Goal: Task Accomplishment & Management: Complete application form

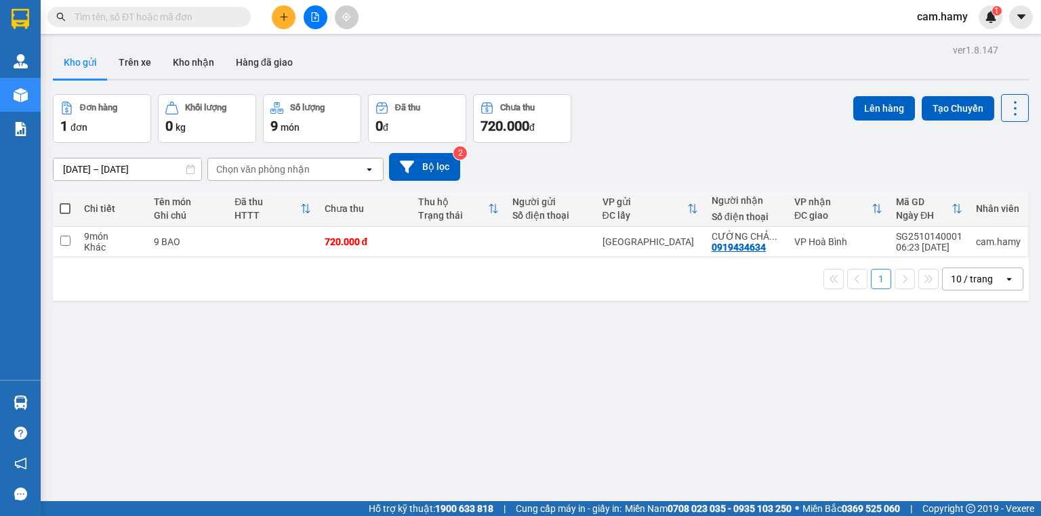
click at [285, 15] on icon "plus" at bounding box center [283, 16] width 9 height 9
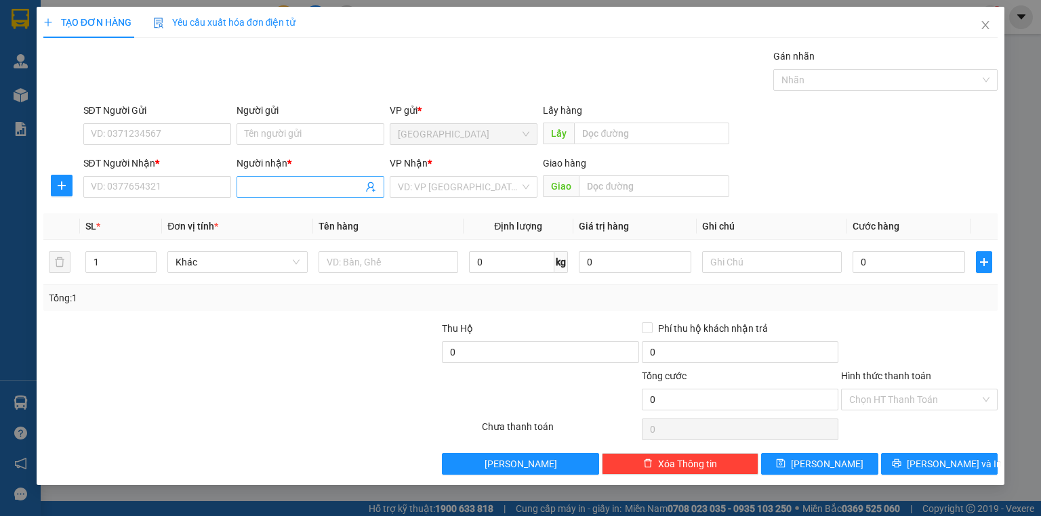
click at [259, 195] on span at bounding box center [311, 187] width 148 height 22
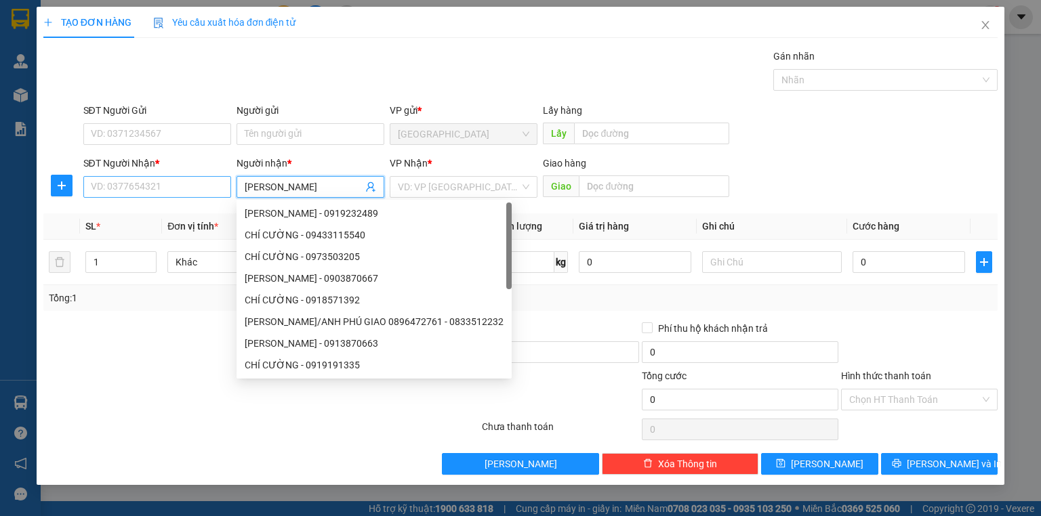
type input "[PERSON_NAME]"
click at [198, 180] on input "SĐT Người Nhận *" at bounding box center [157, 187] width 148 height 22
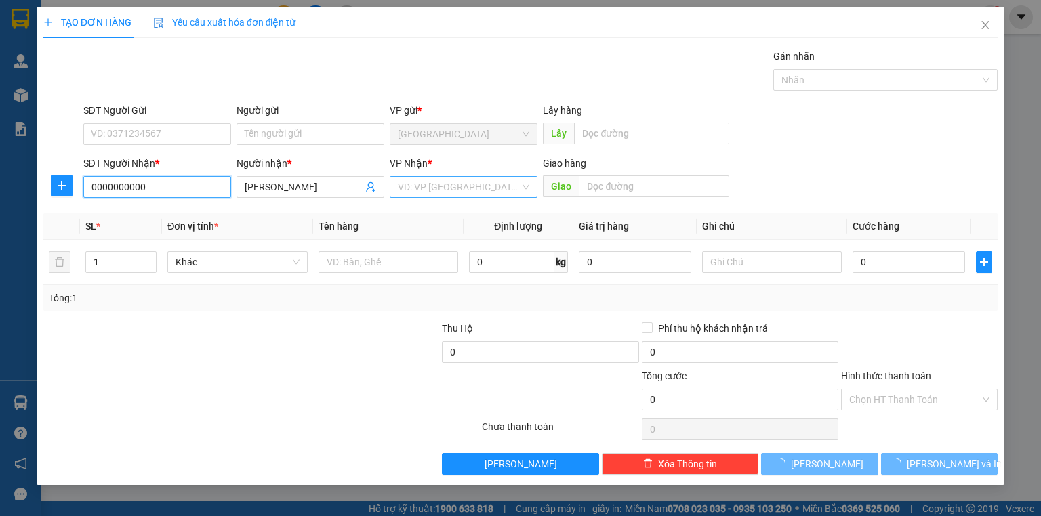
type input "0000000000"
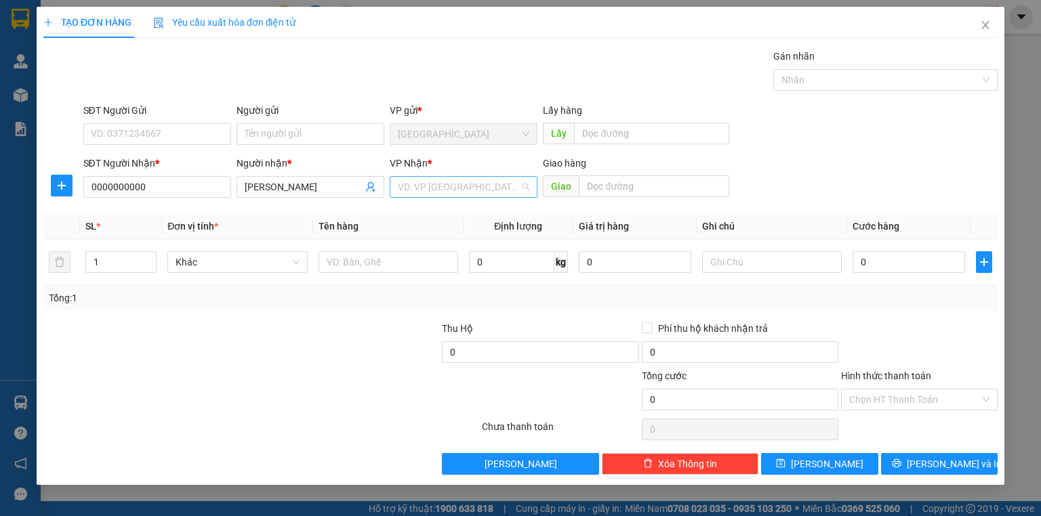
click at [464, 192] on input "search" at bounding box center [459, 187] width 122 height 20
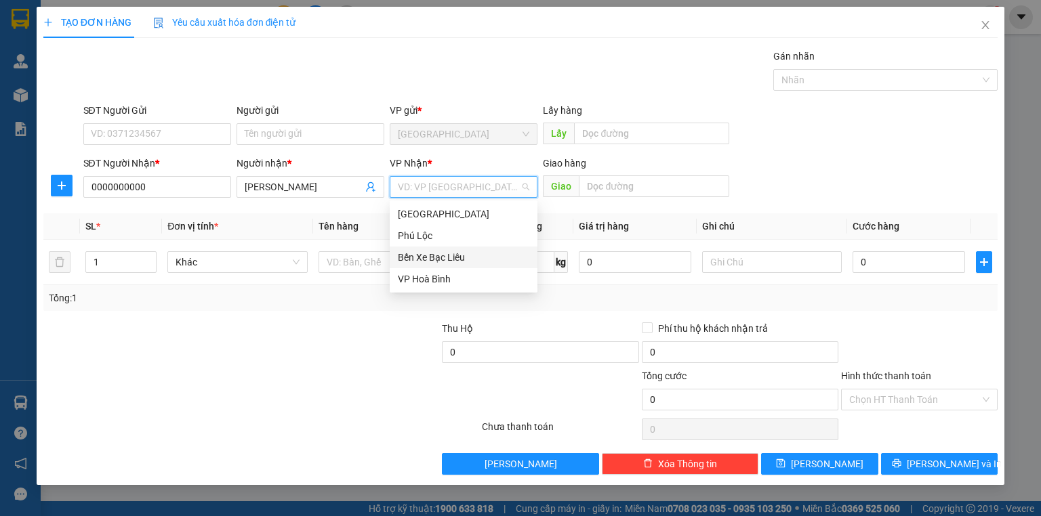
click at [460, 253] on div "Bến Xe Bạc Liêu" at bounding box center [463, 257] width 131 height 15
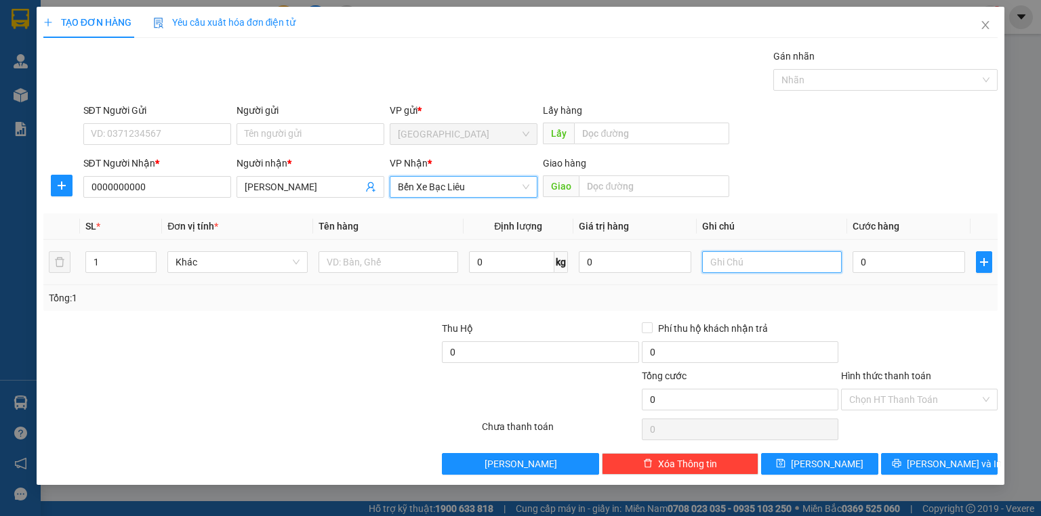
click at [733, 262] on input "text" at bounding box center [772, 262] width 140 height 22
type input "1 THÙNG A HƯNG THU TIỀN"
click at [808, 304] on div "Tổng: 1" at bounding box center [520, 298] width 943 height 15
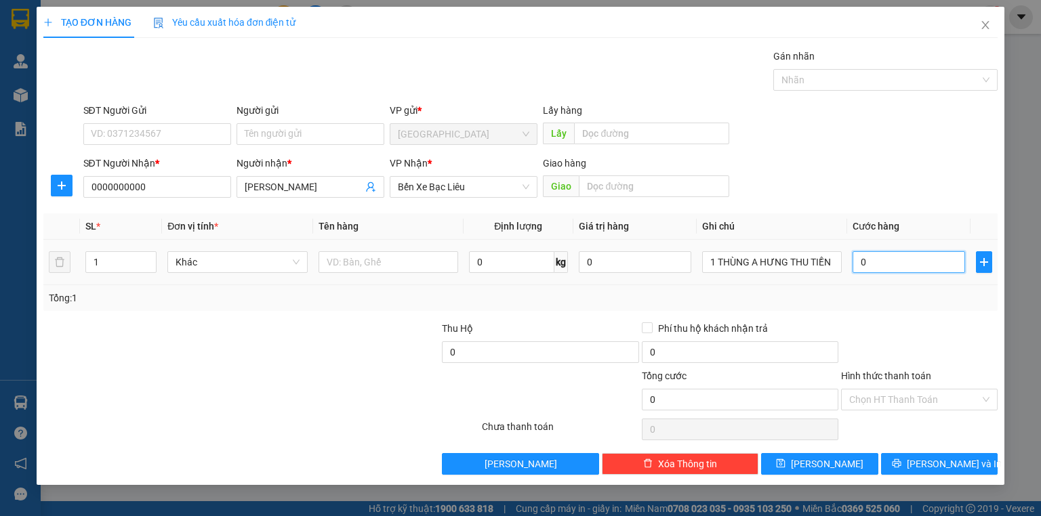
click at [878, 262] on input "0" at bounding box center [909, 262] width 113 height 22
click at [928, 467] on span "[PERSON_NAME] và In" at bounding box center [954, 464] width 95 height 15
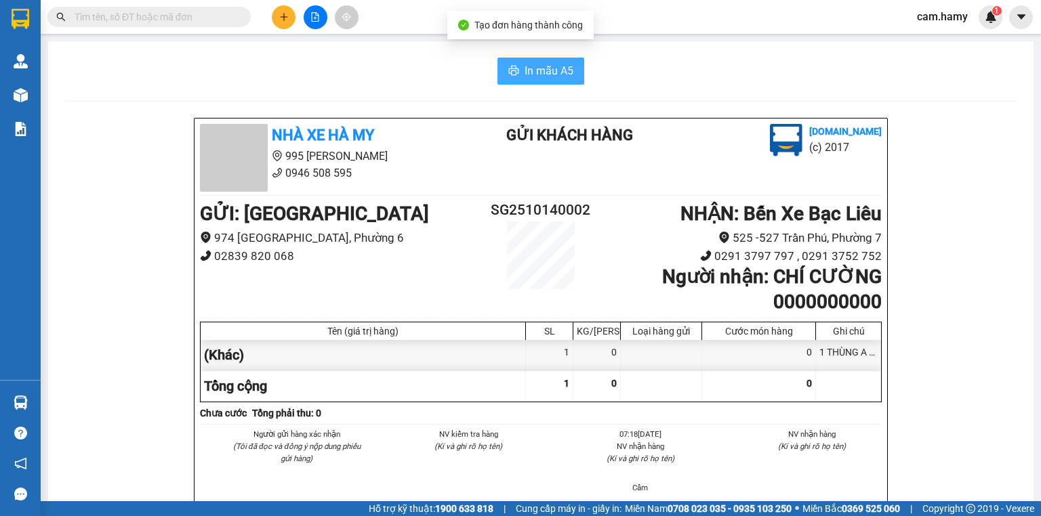
click at [527, 70] on span "In mẫu A5" at bounding box center [549, 70] width 49 height 17
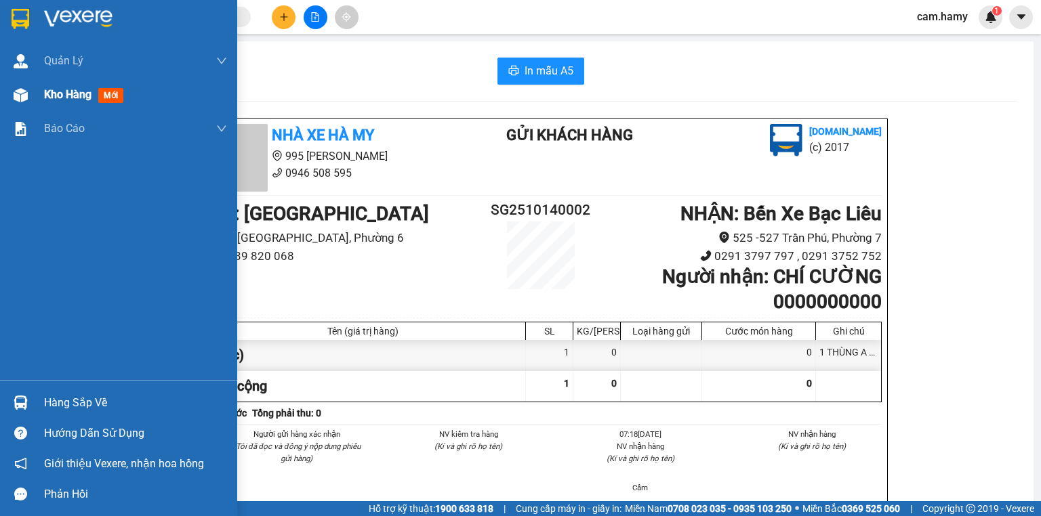
click at [54, 92] on span "Kho hàng" at bounding box center [67, 94] width 47 height 13
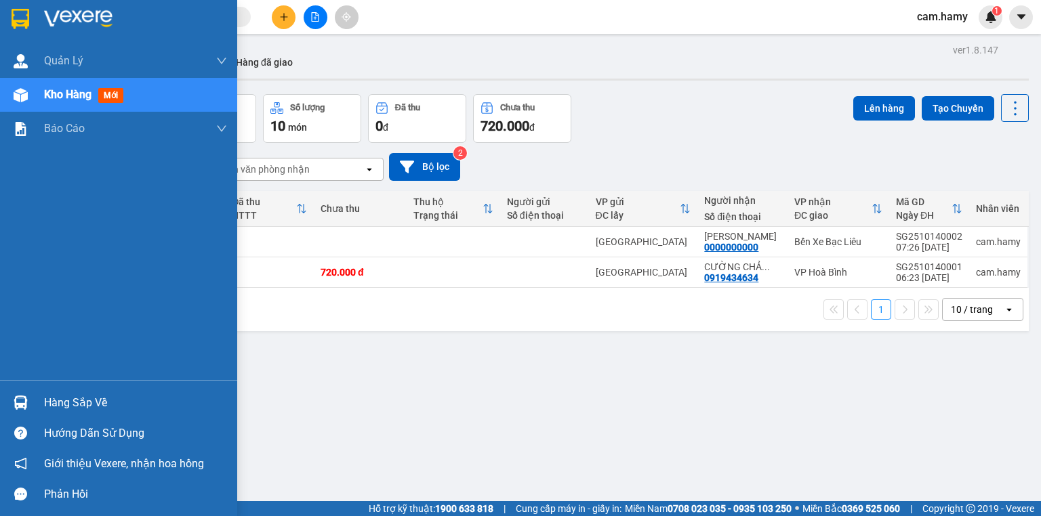
click at [46, 90] on span "Kho hàng" at bounding box center [67, 94] width 47 height 13
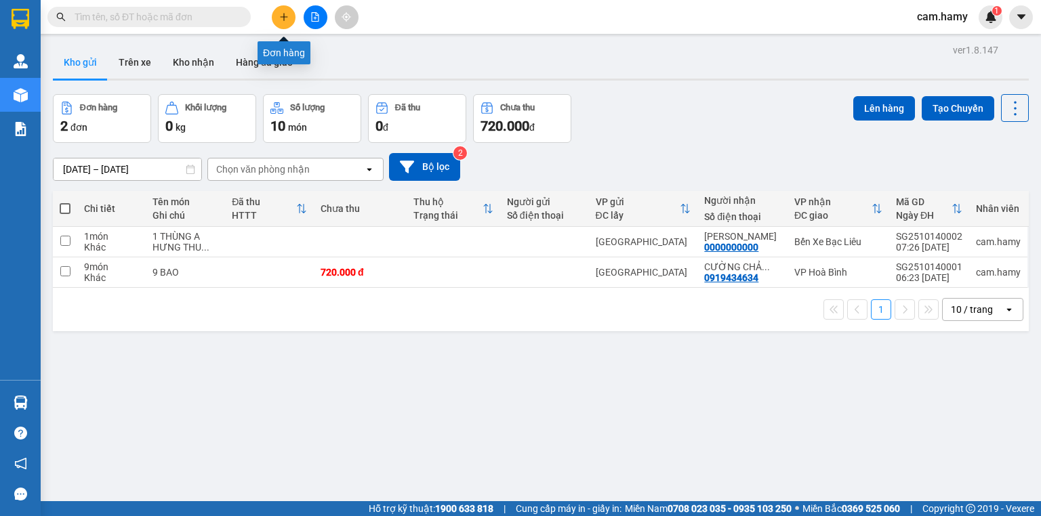
click at [280, 16] on icon "plus" at bounding box center [283, 16] width 9 height 9
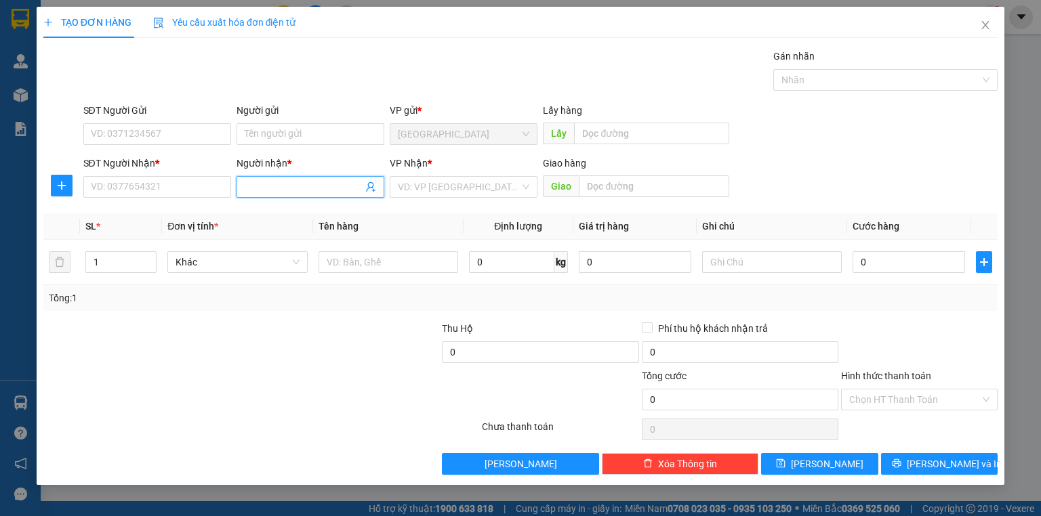
click at [260, 188] on input "Người nhận *" at bounding box center [304, 187] width 118 height 15
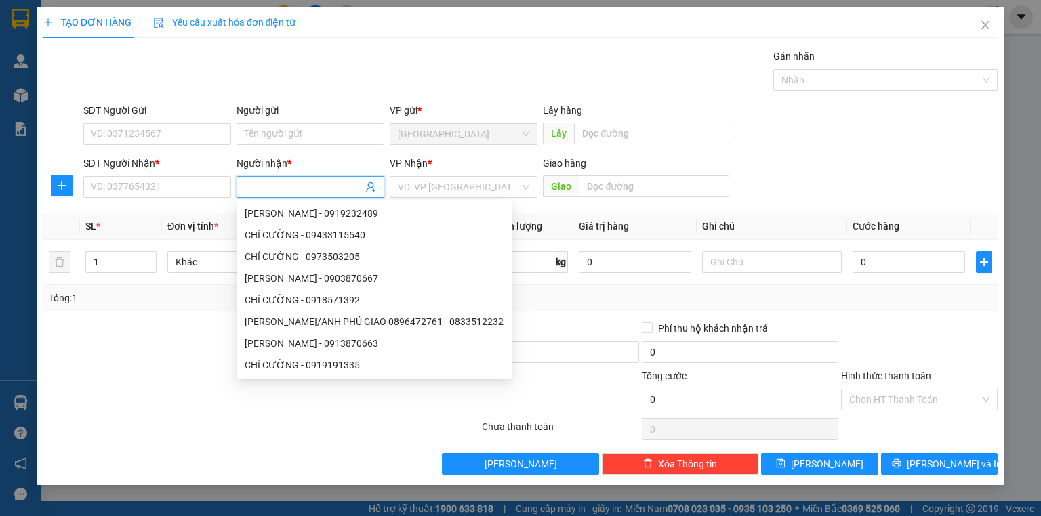
click at [260, 188] on input "Người nhận *" at bounding box center [304, 187] width 118 height 15
click at [196, 190] on input "SĐT Người Nhận *" at bounding box center [157, 187] width 148 height 22
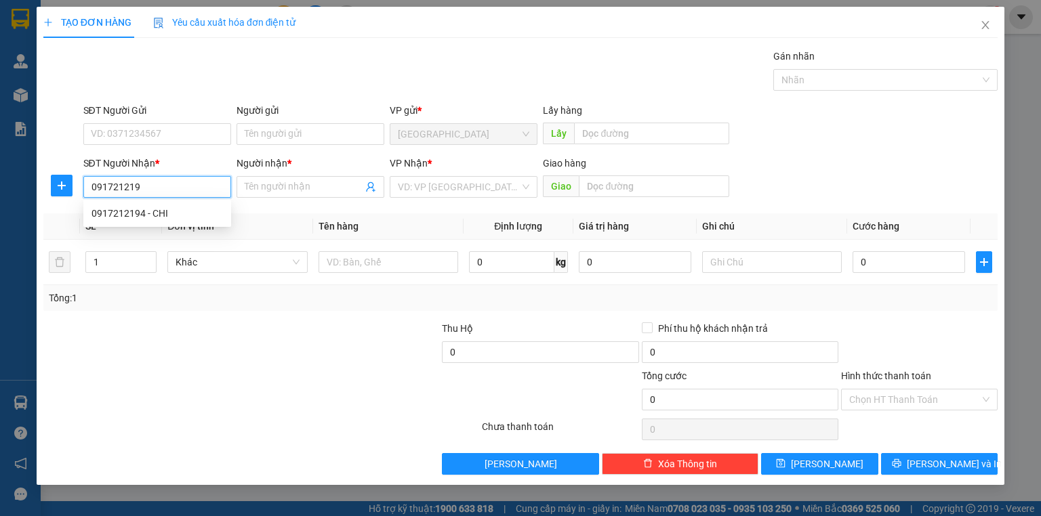
type input "0917212194"
click at [160, 210] on div "0917212194 - CHI" at bounding box center [156, 213] width 131 height 15
type input "CHI"
type input "60.000"
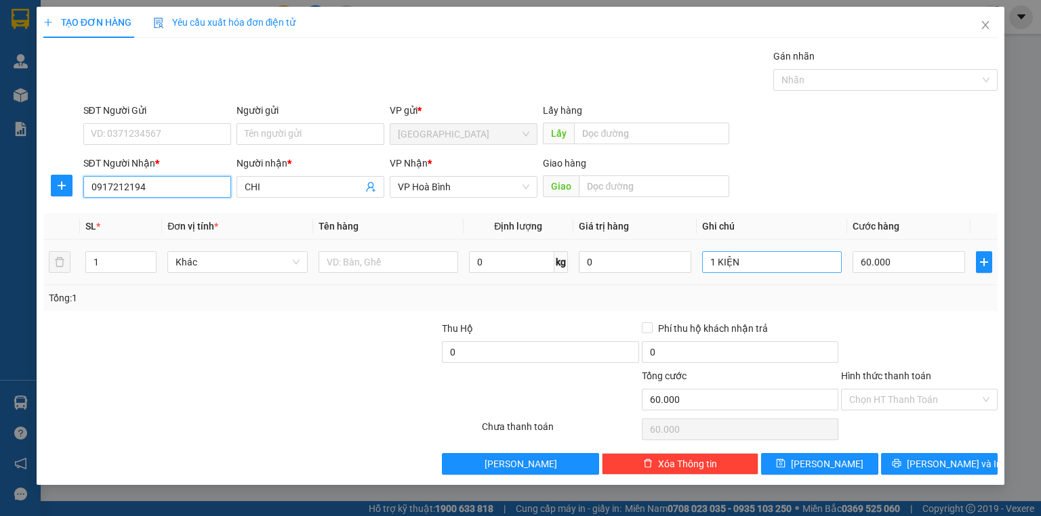
type input "0917212194"
click at [743, 266] on input "1 KIỆN" at bounding box center [772, 262] width 140 height 22
type input "1 THÙNG"
click at [851, 300] on div "Tổng: 1" at bounding box center [520, 298] width 943 height 15
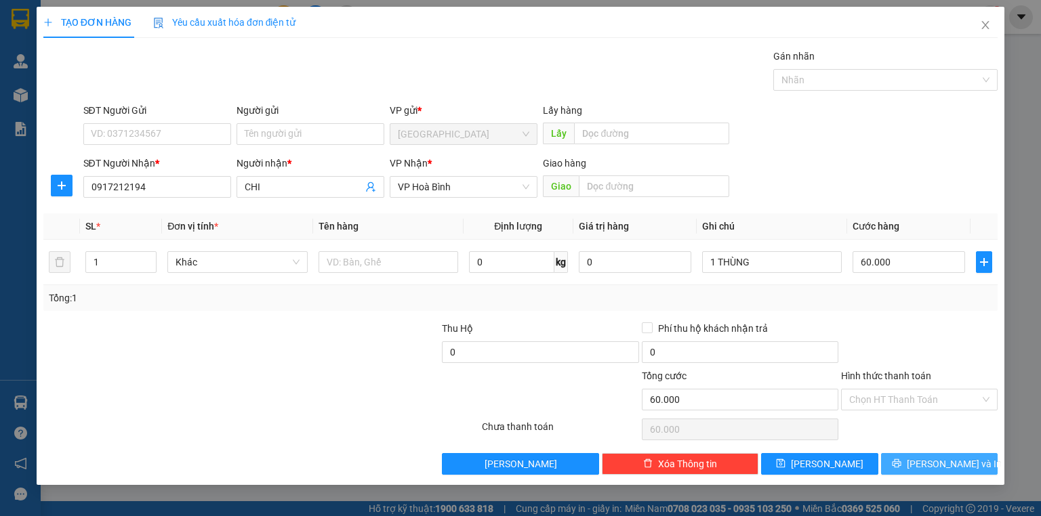
click at [935, 461] on span "[PERSON_NAME] và In" at bounding box center [954, 464] width 95 height 15
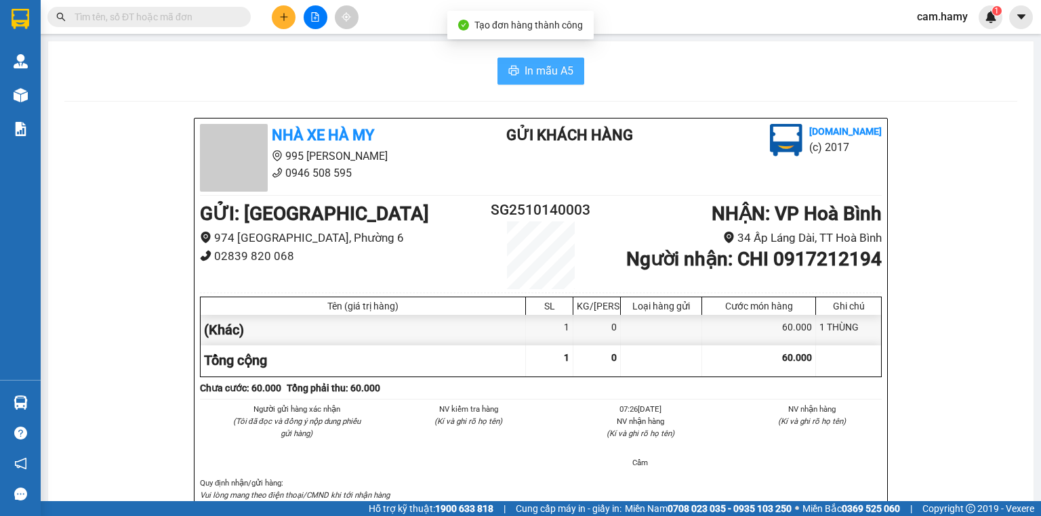
click at [539, 71] on span "In mẫu A5" at bounding box center [549, 70] width 49 height 17
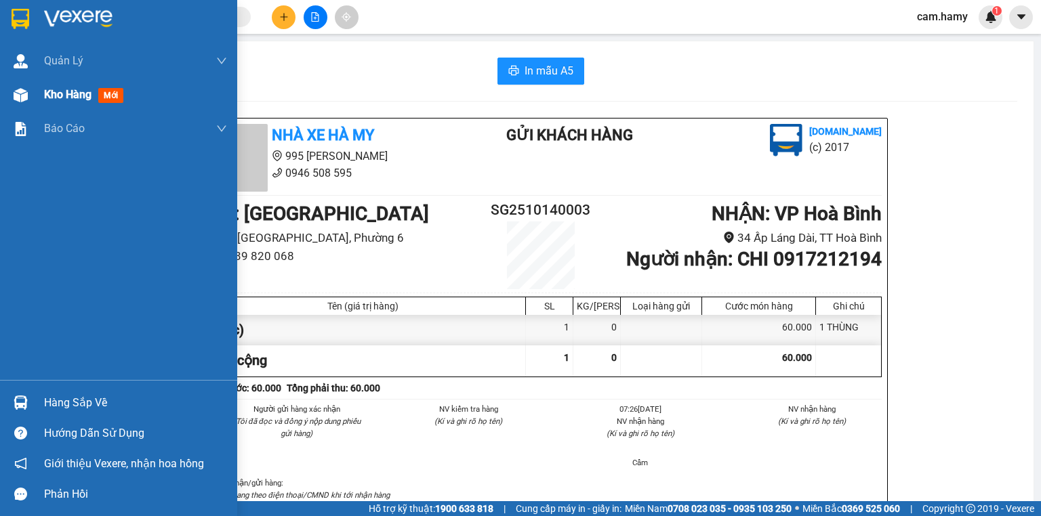
click at [55, 96] on span "Kho hàng" at bounding box center [67, 94] width 47 height 13
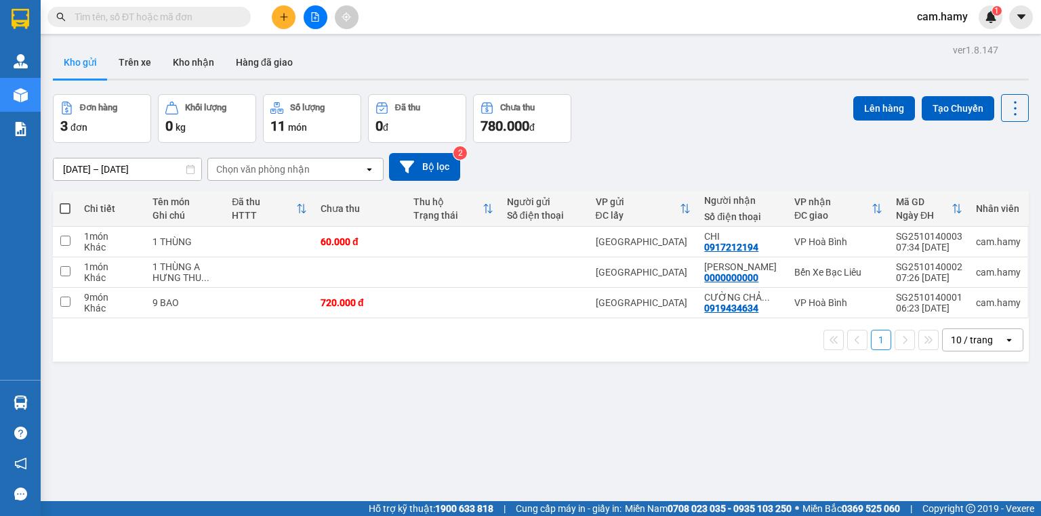
click at [60, 206] on span at bounding box center [65, 208] width 11 height 11
click at [65, 202] on input "checkbox" at bounding box center [65, 202] width 0 height 0
checkbox input "true"
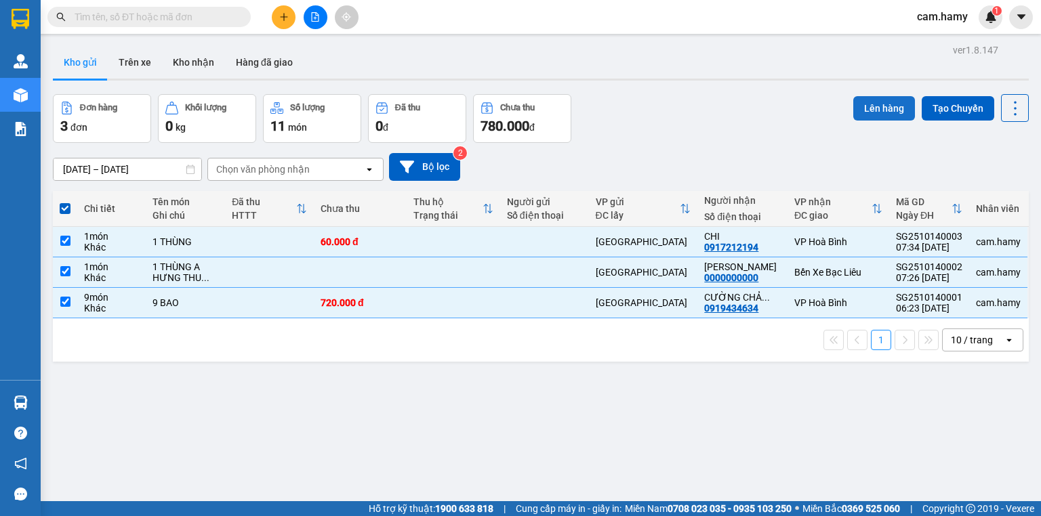
click at [867, 101] on button "Lên hàng" at bounding box center [884, 108] width 62 height 24
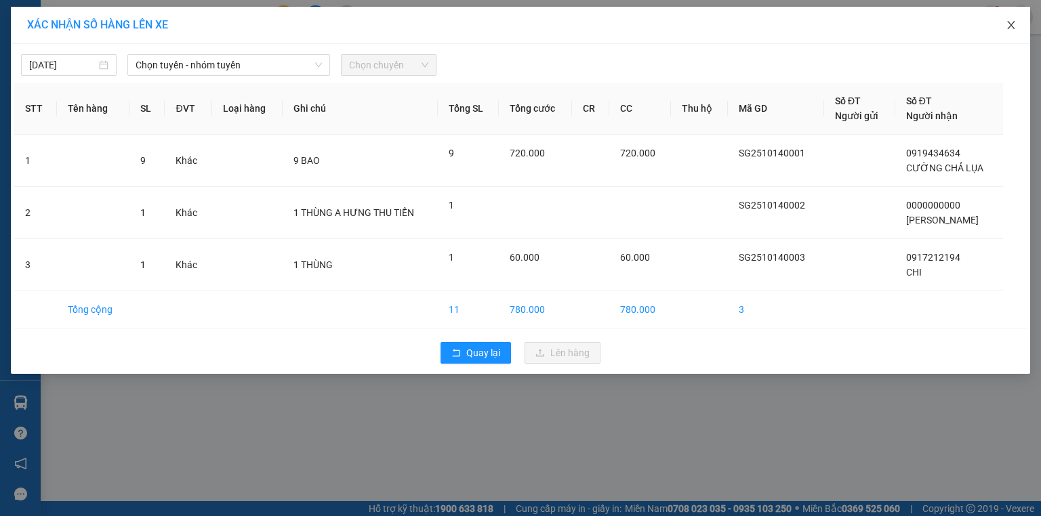
click at [1013, 22] on icon "close" at bounding box center [1011, 25] width 11 height 11
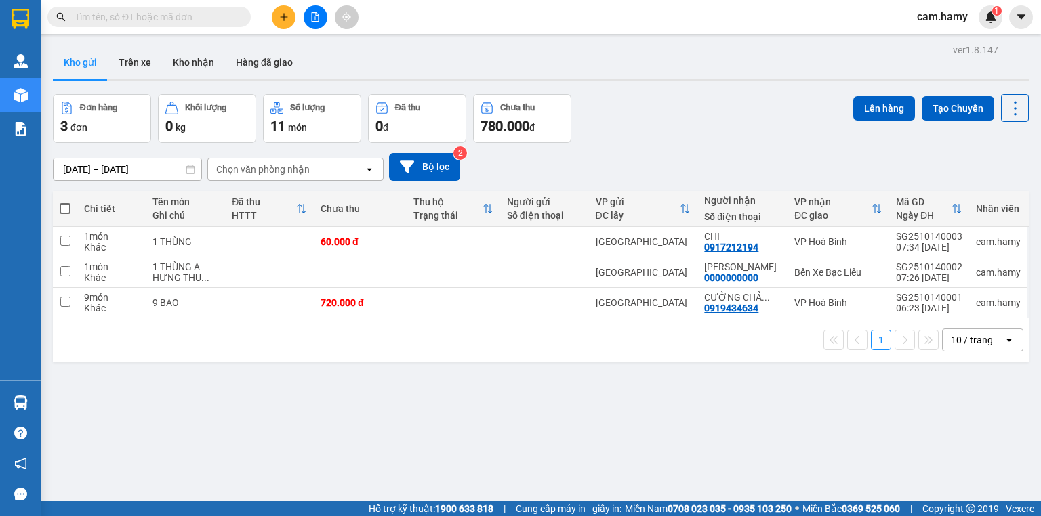
click at [960, 338] on div "10 / trang" at bounding box center [972, 340] width 42 height 14
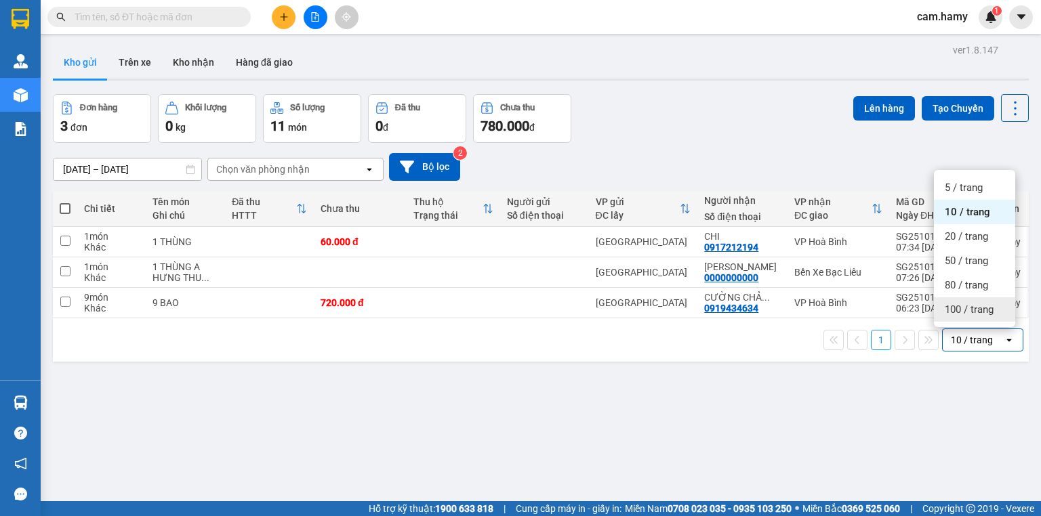
click at [966, 306] on span "100 / trang" at bounding box center [969, 310] width 49 height 14
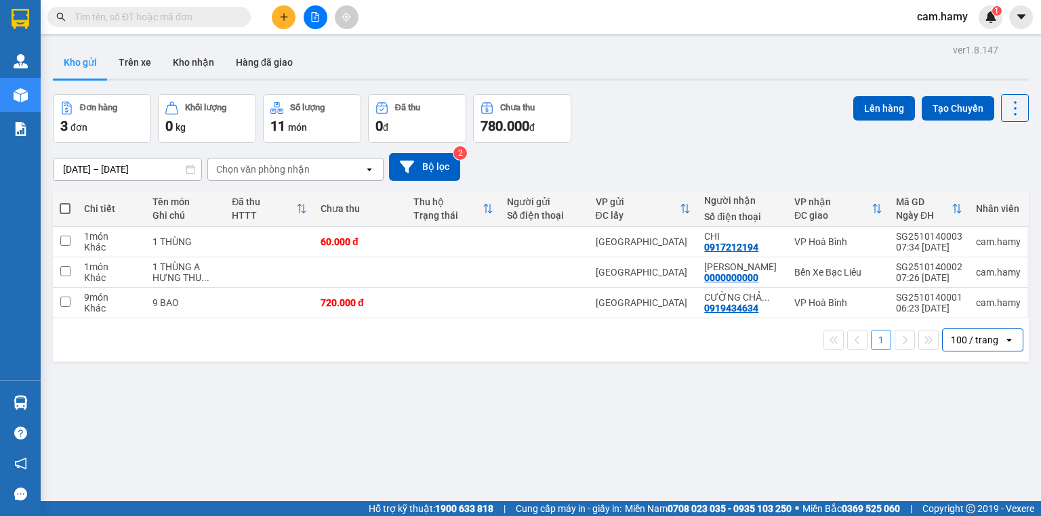
click at [64, 209] on span at bounding box center [65, 208] width 11 height 11
click at [65, 202] on input "checkbox" at bounding box center [65, 202] width 0 height 0
checkbox input "true"
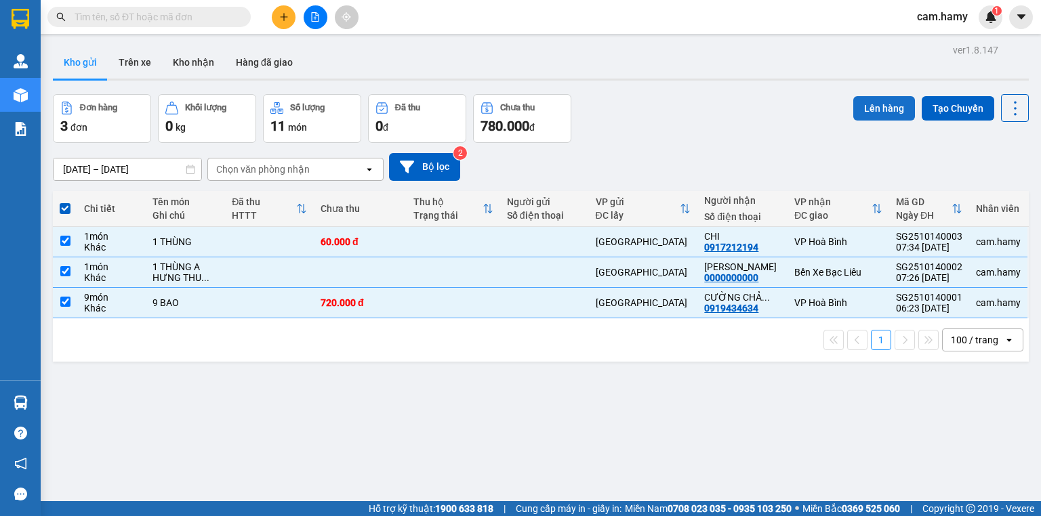
click at [865, 106] on button "Lên hàng" at bounding box center [884, 108] width 62 height 24
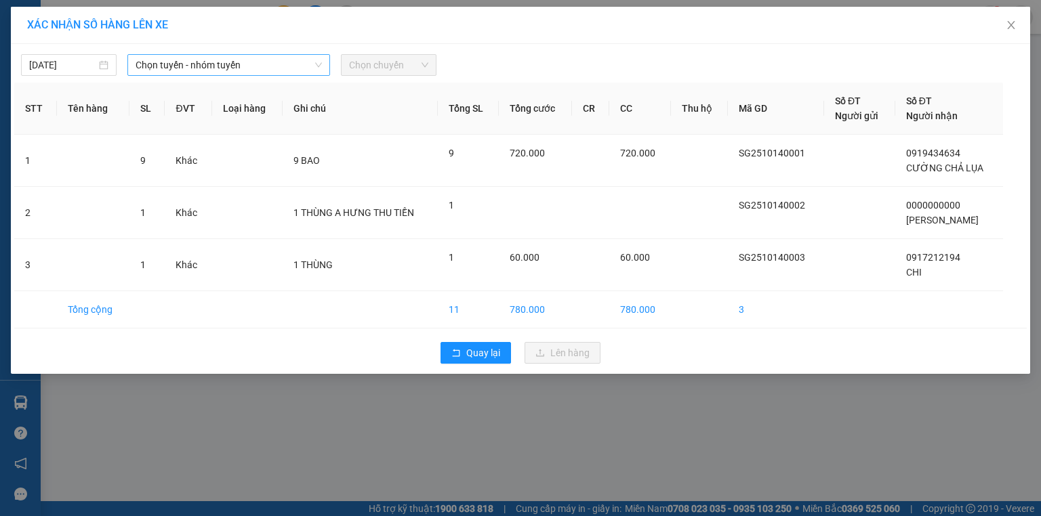
click at [169, 65] on span "Chọn tuyến - nhóm tuyến" at bounding box center [229, 65] width 186 height 20
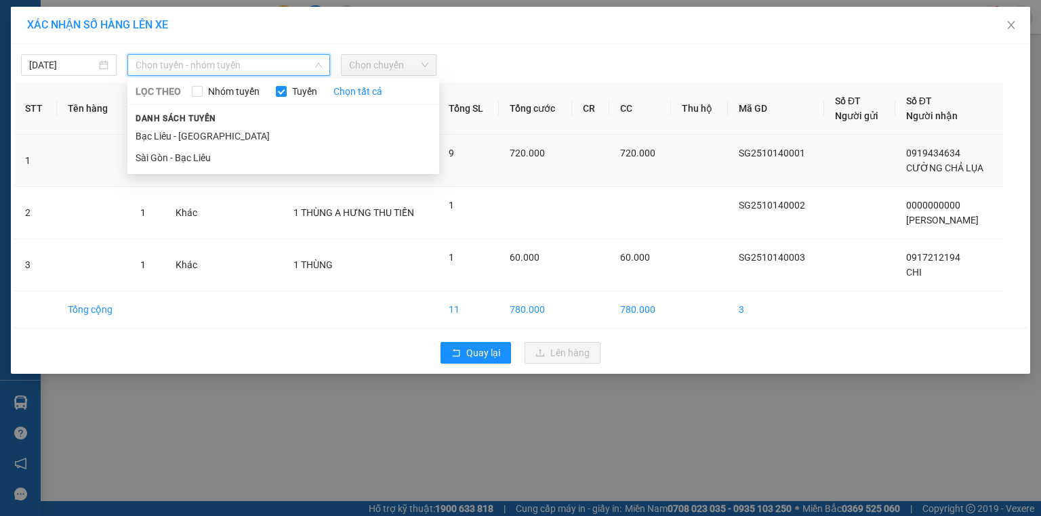
click at [189, 161] on li "Sài Gòn - Bạc Liêu" at bounding box center [283, 158] width 312 height 22
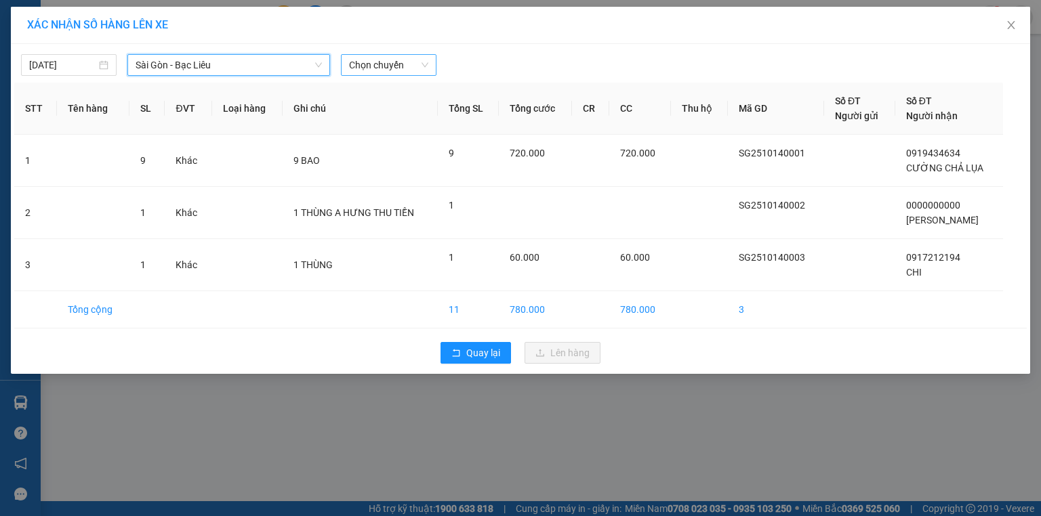
click at [394, 59] on span "Chọn chuyến" at bounding box center [388, 65] width 79 height 20
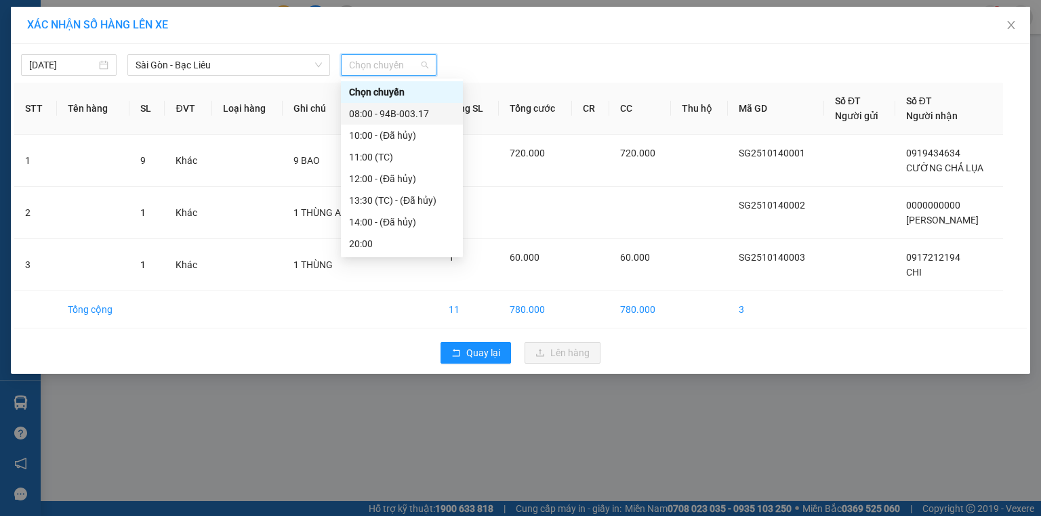
click at [424, 118] on div "08:00 - 94B-003.17" at bounding box center [402, 113] width 106 height 15
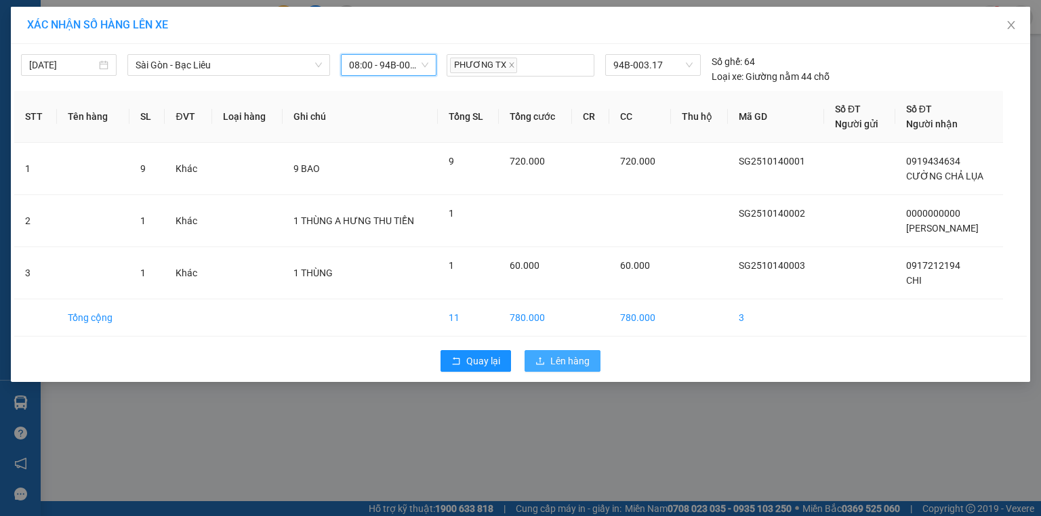
click at [558, 355] on span "Lên hàng" at bounding box center [569, 361] width 39 height 15
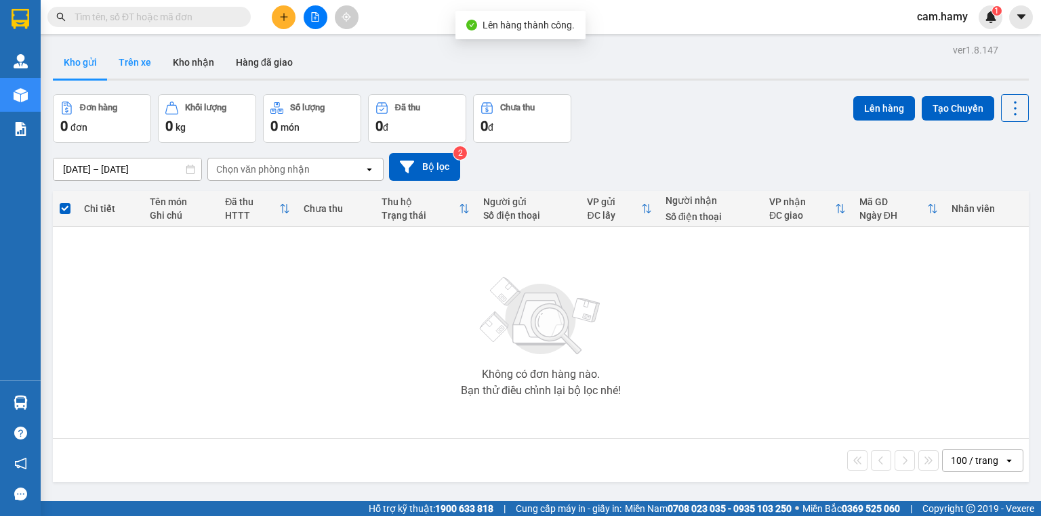
click at [133, 61] on button "Trên xe" at bounding box center [135, 62] width 54 height 33
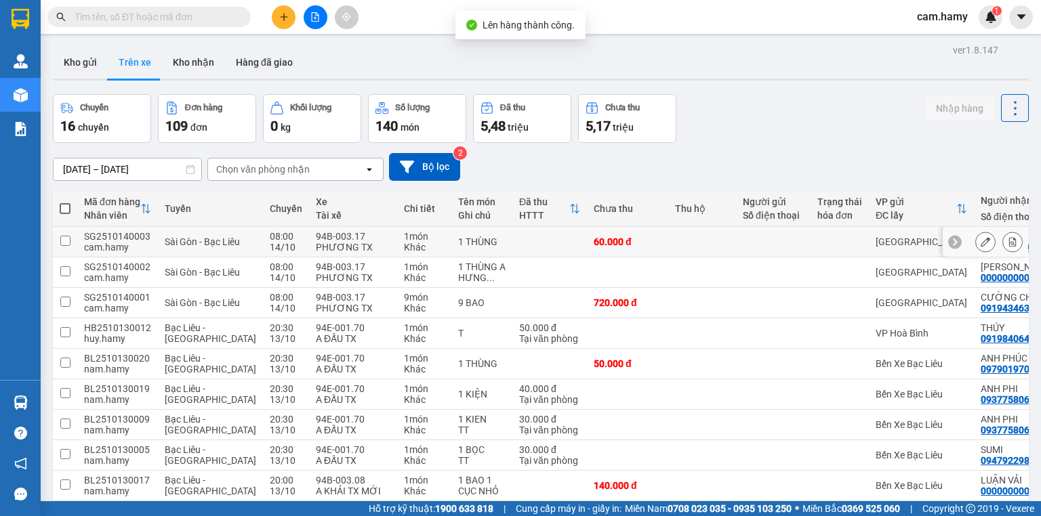
click at [1003, 240] on button at bounding box center [1012, 242] width 19 height 24
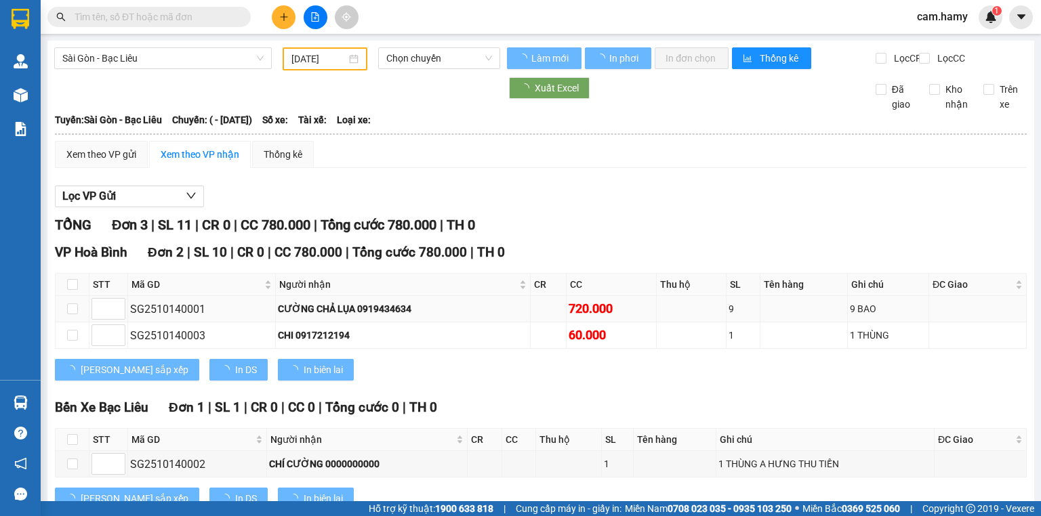
type input "[DATE]"
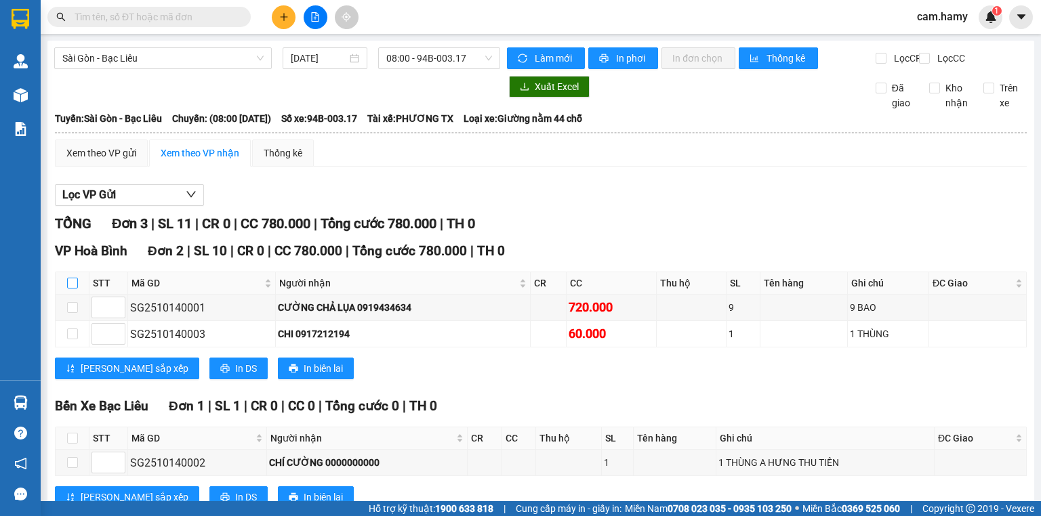
click at [68, 289] on input "checkbox" at bounding box center [72, 283] width 11 height 11
checkbox input "true"
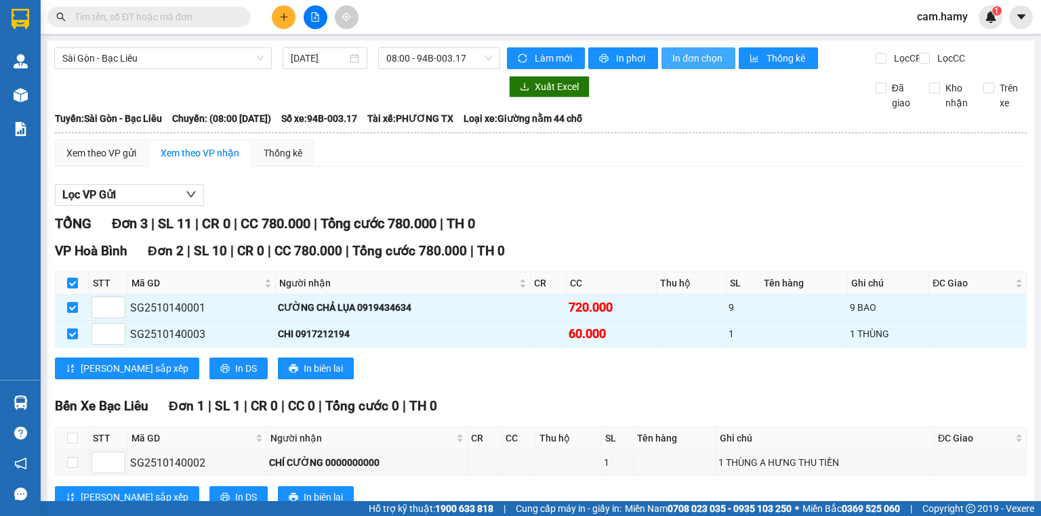
click at [672, 60] on span "In đơn chọn" at bounding box center [698, 58] width 52 height 15
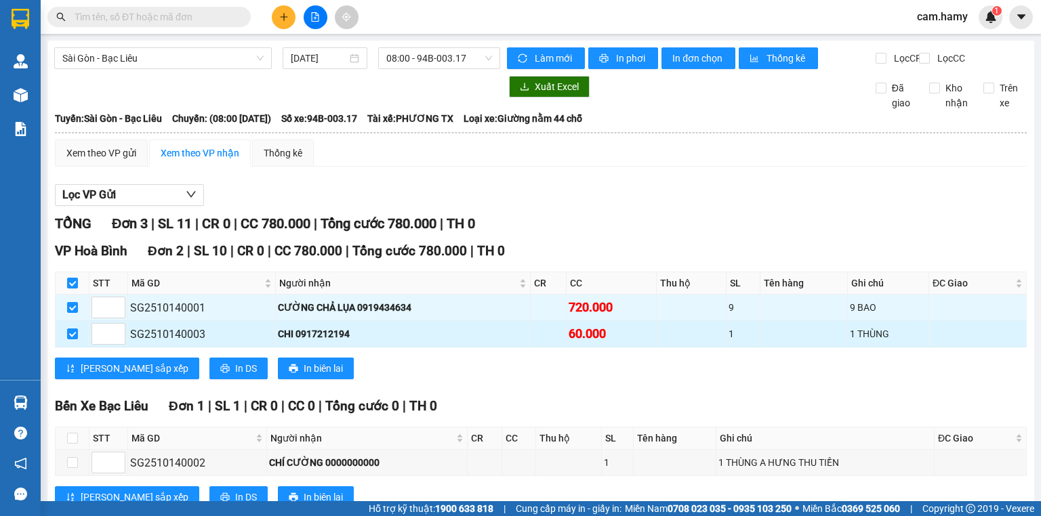
scroll to position [54, 0]
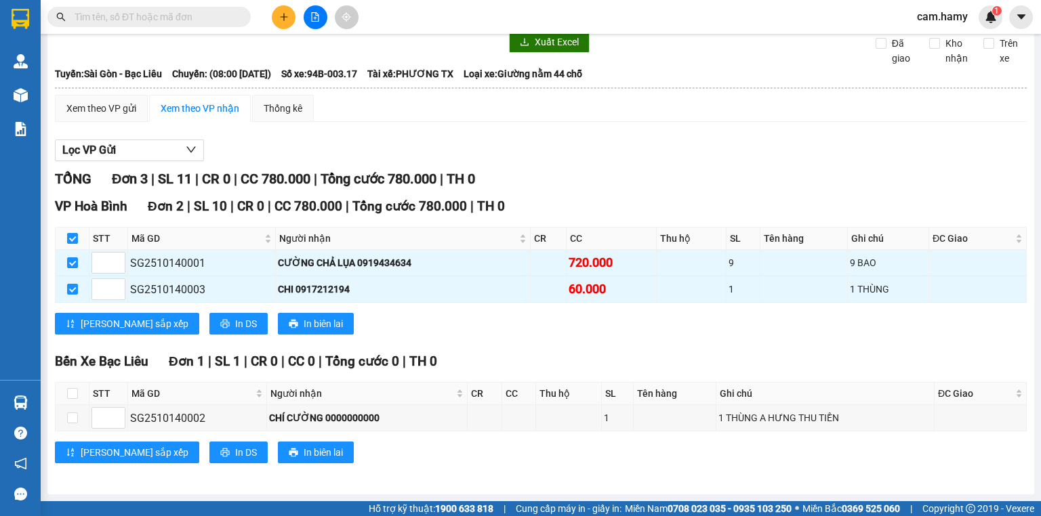
click at [73, 239] on input "checkbox" at bounding box center [72, 238] width 11 height 11
checkbox input "false"
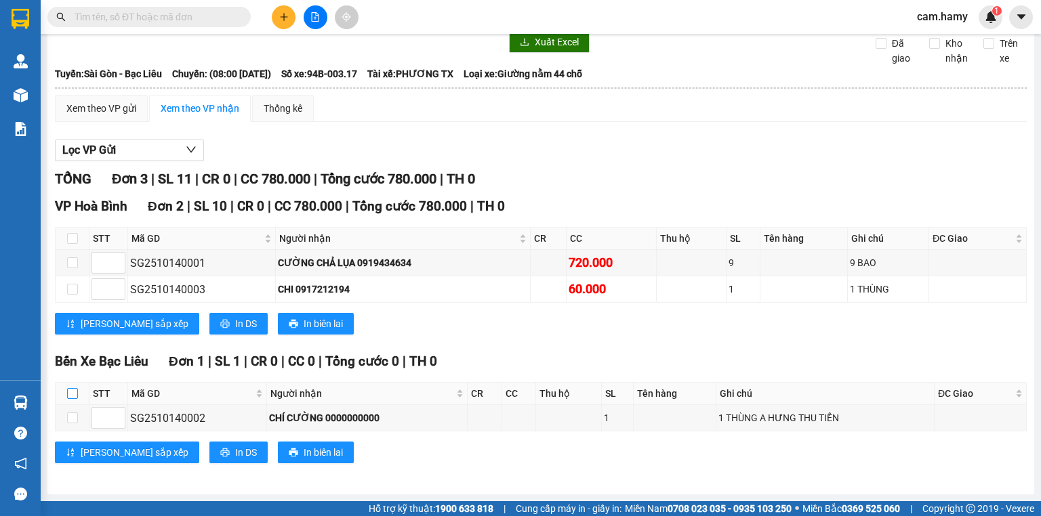
click at [73, 394] on input "checkbox" at bounding box center [72, 393] width 11 height 11
checkbox input "true"
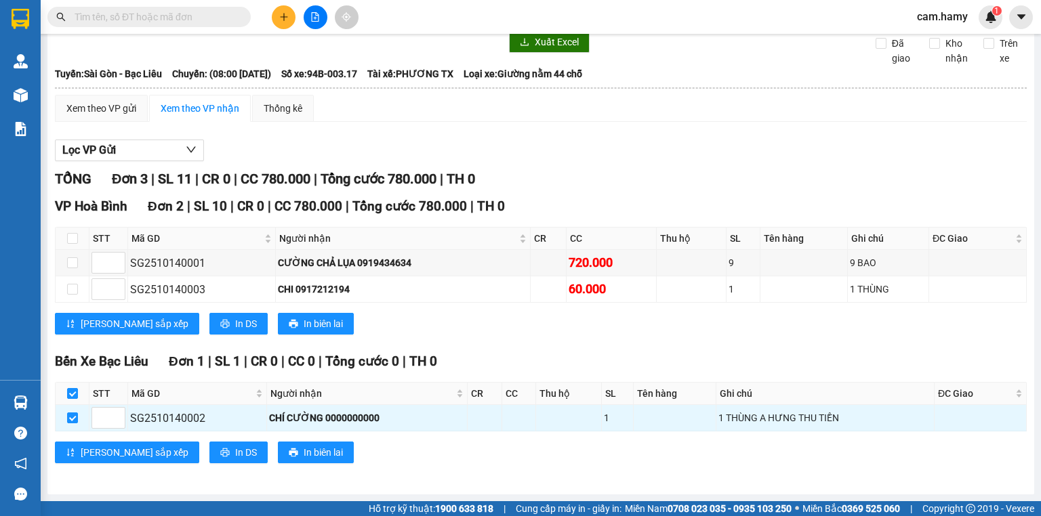
scroll to position [0, 0]
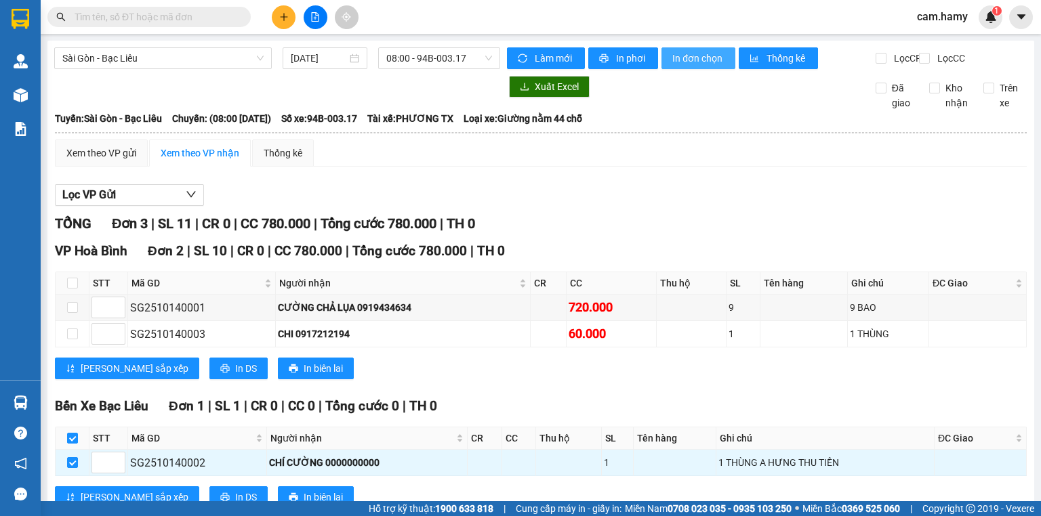
click at [692, 68] on button "In đơn chọn" at bounding box center [698, 58] width 74 height 22
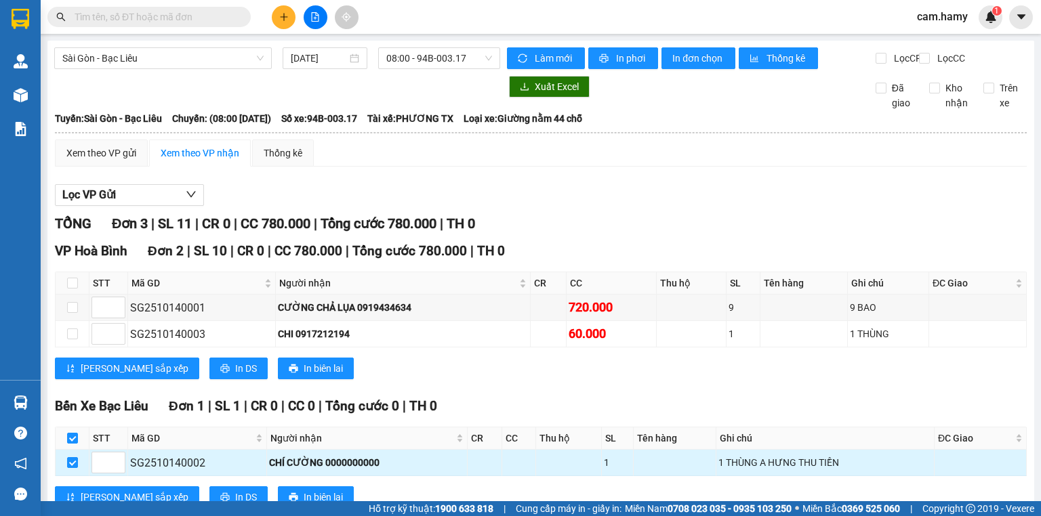
scroll to position [54, 0]
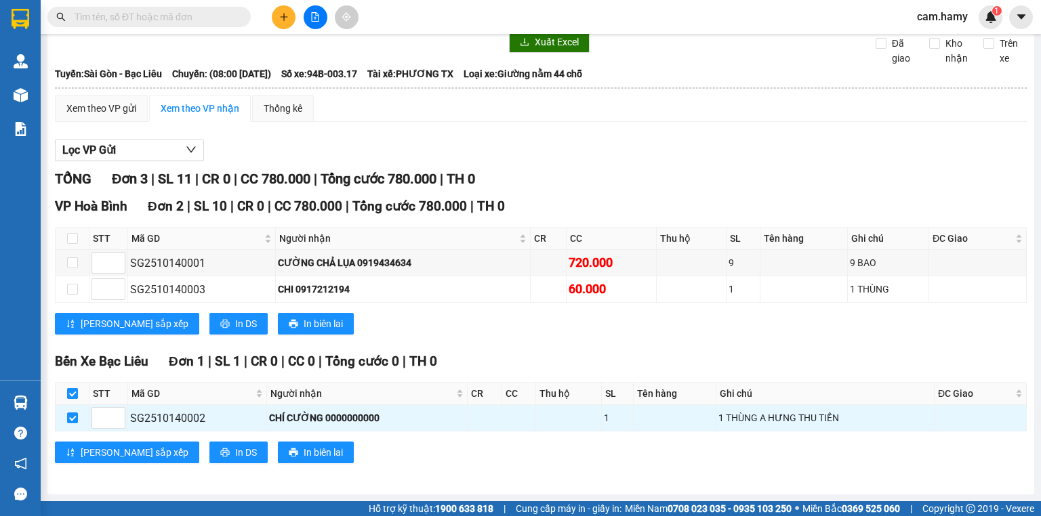
click at [75, 395] on input "checkbox" at bounding box center [72, 393] width 11 height 11
checkbox input "false"
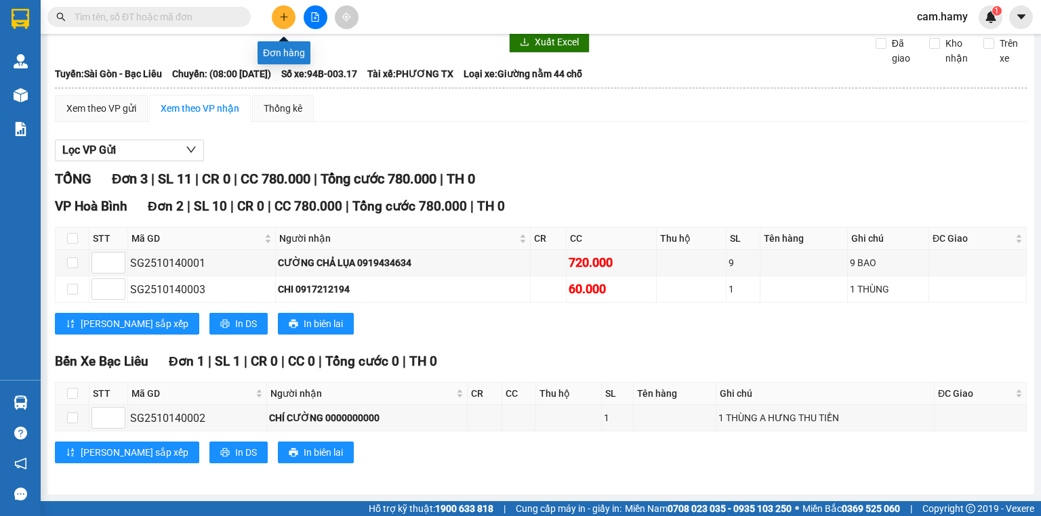
click at [285, 22] on button at bounding box center [284, 17] width 24 height 24
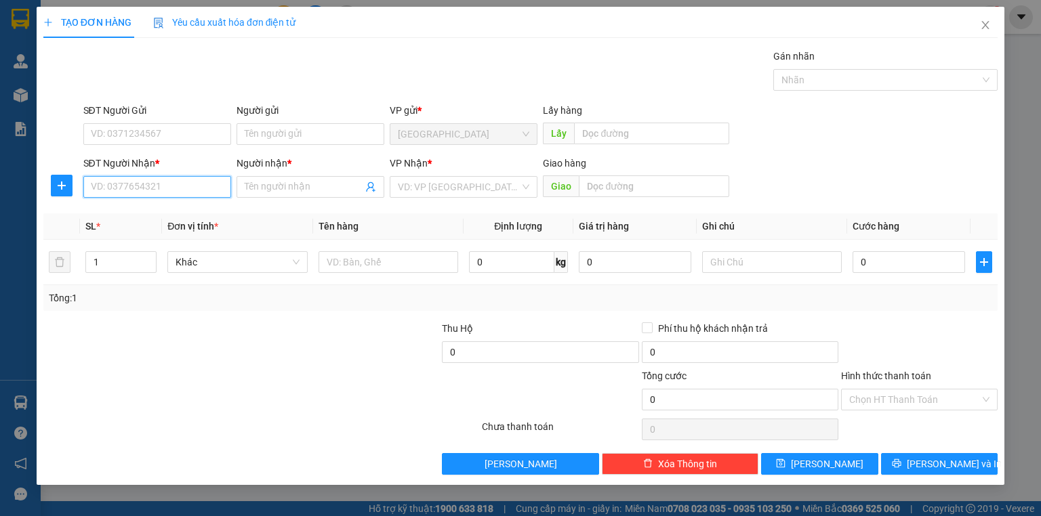
click at [130, 184] on input "SĐT Người Nhận *" at bounding box center [157, 187] width 148 height 22
click at [147, 211] on div "0866093846 - LỬNG" at bounding box center [156, 213] width 131 height 15
type input "0866093846"
type input "LỬNG"
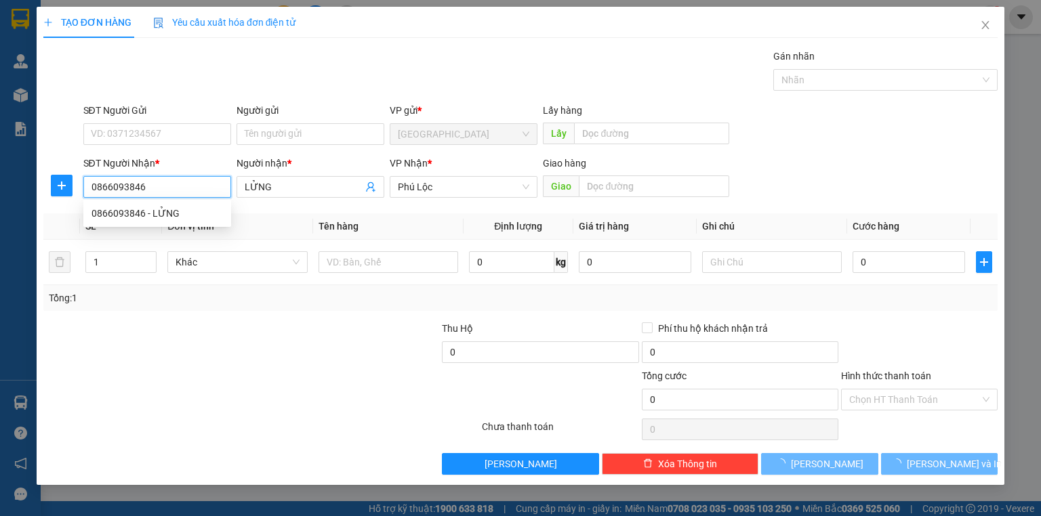
type input "40.000"
type input "0866093846"
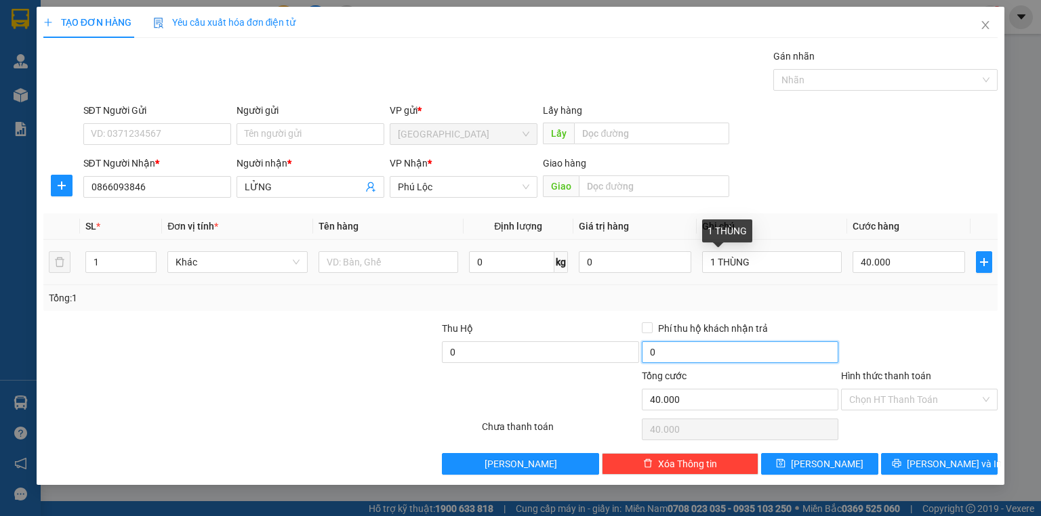
drag, startPoint x: 823, startPoint y: 328, endPoint x: 1040, endPoint y: 537, distance: 302.0
drag, startPoint x: 1040, startPoint y: 537, endPoint x: 328, endPoint y: 322, distance: 744.2
click at [321, 317] on div "Transit Pickup Surcharge Ids Transit Deliver Surcharge Ids Transit Deliver Surc…" at bounding box center [520, 262] width 954 height 426
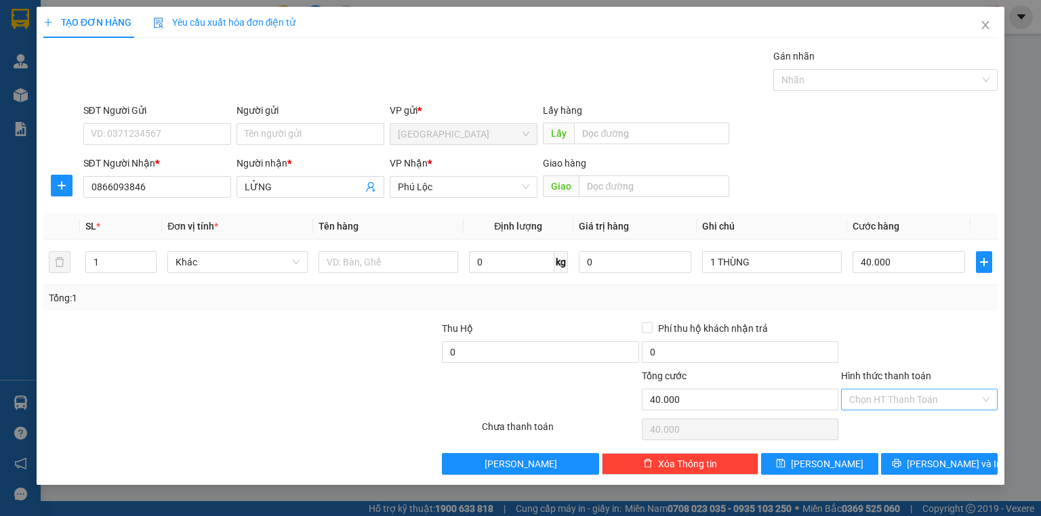
click at [898, 400] on input "Hình thức thanh toán" at bounding box center [914, 400] width 131 height 20
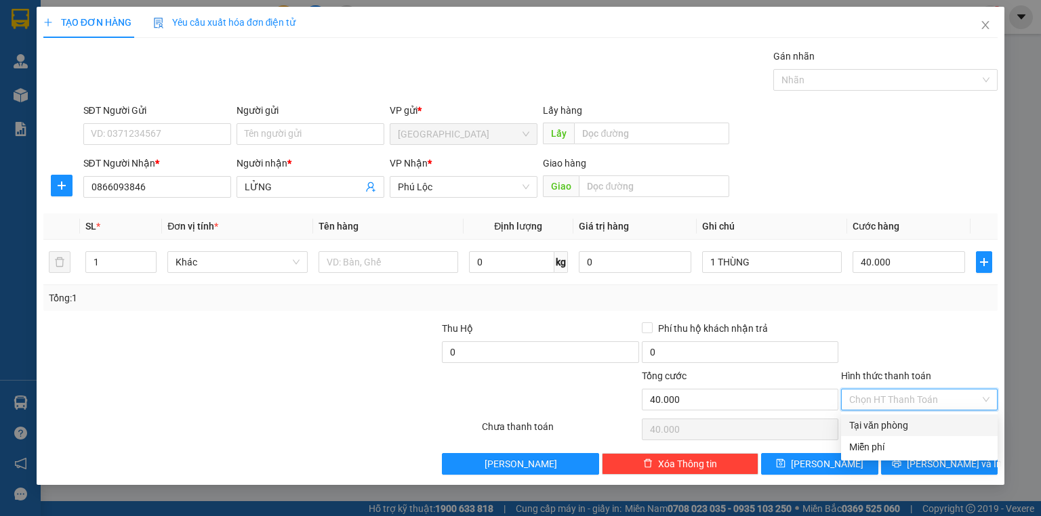
click at [891, 428] on div "Tại văn phòng" at bounding box center [919, 425] width 140 height 15
type input "0"
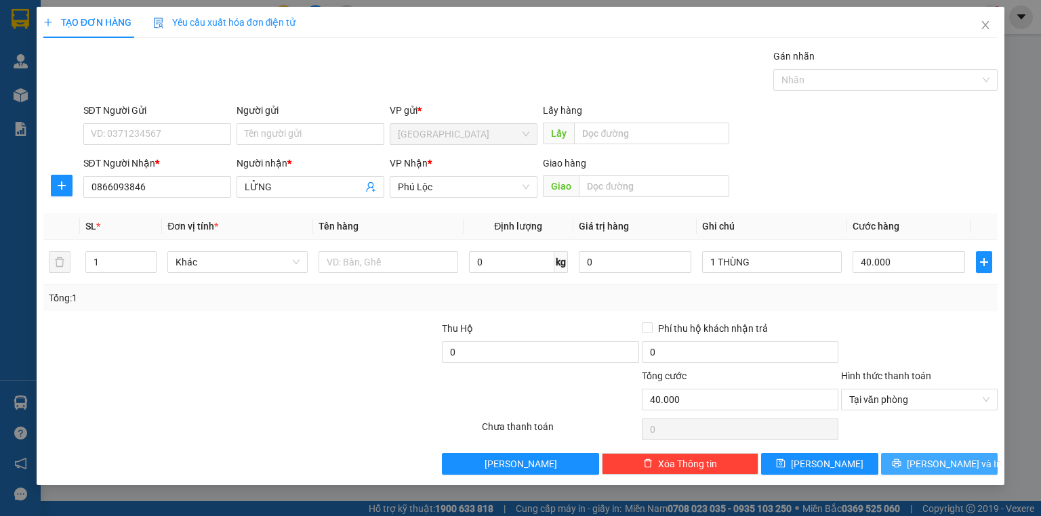
click at [900, 464] on button "[PERSON_NAME] và In" at bounding box center [939, 464] width 117 height 22
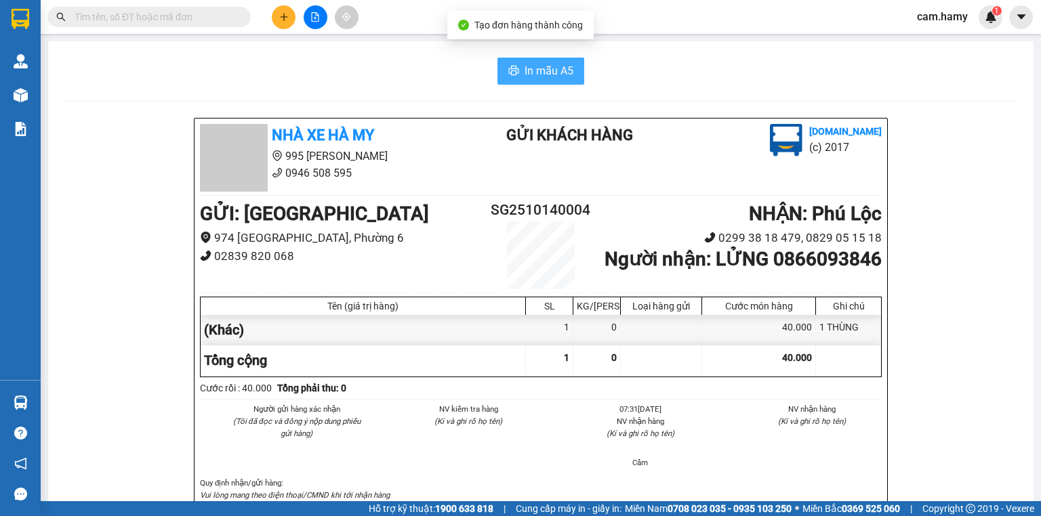
click at [528, 68] on span "In mẫu A5" at bounding box center [549, 70] width 49 height 17
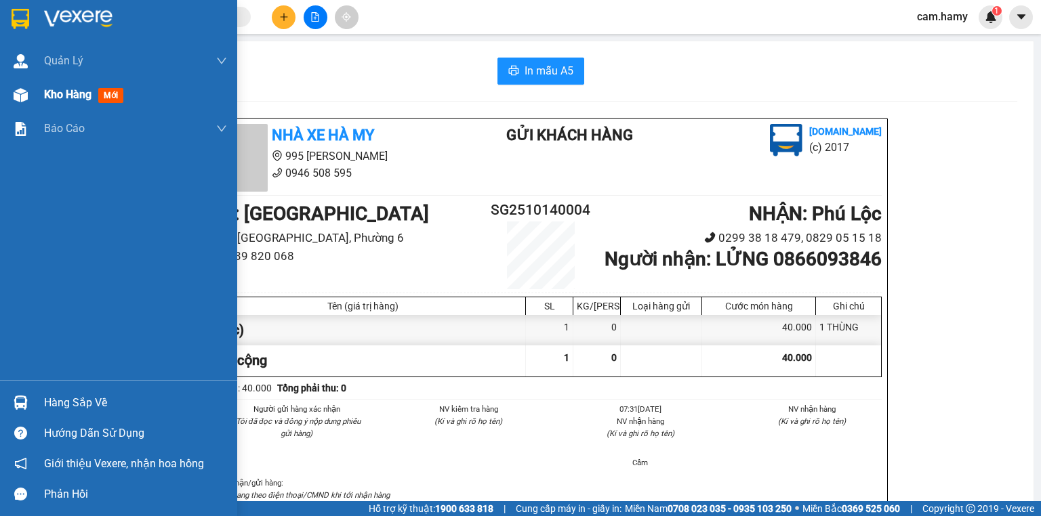
click at [23, 86] on div at bounding box center [21, 95] width 24 height 24
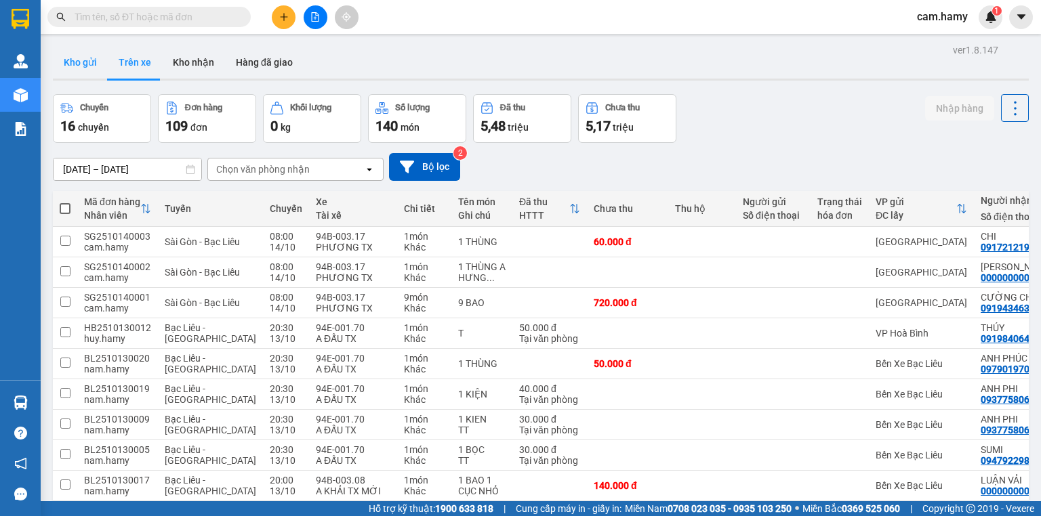
click at [71, 68] on button "Kho gửi" at bounding box center [80, 62] width 55 height 33
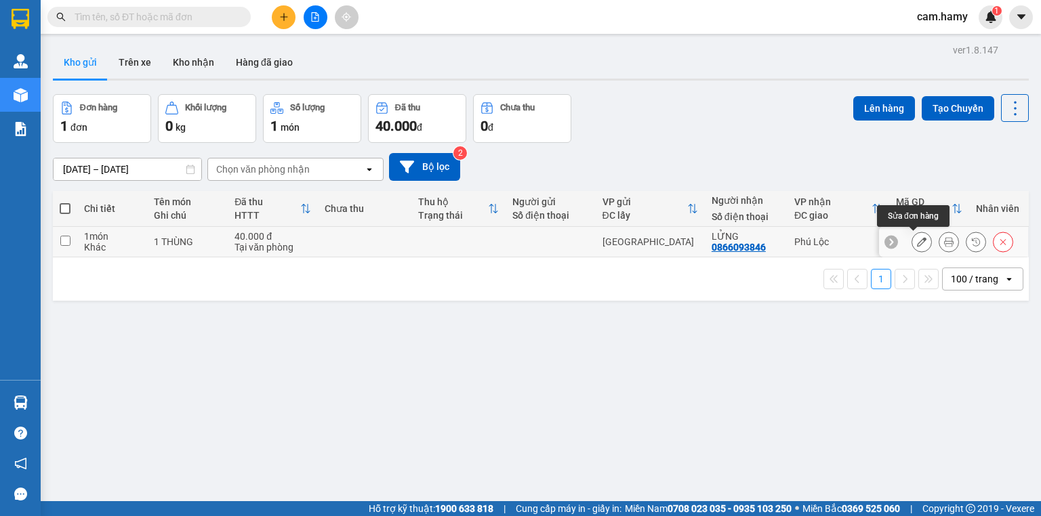
click at [918, 242] on icon at bounding box center [921, 241] width 9 height 9
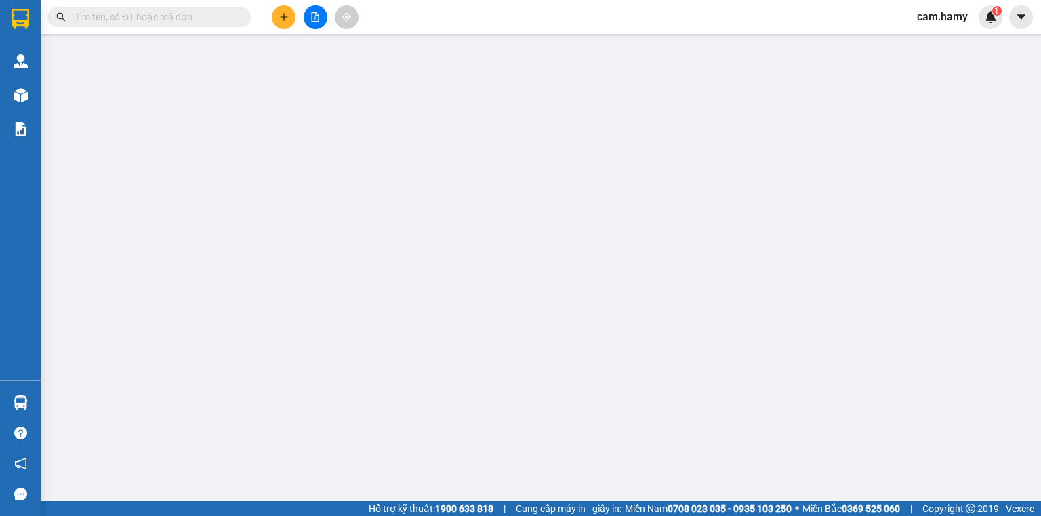
type input "0866093846"
type input "LỬNG"
type input "0"
type input "40.000"
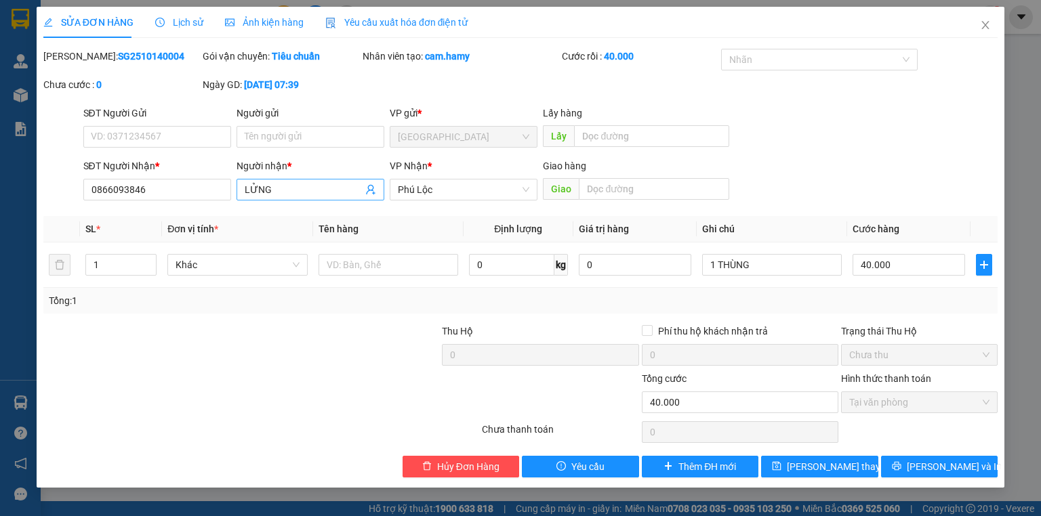
click at [299, 182] on input "LỬNG" at bounding box center [304, 189] width 118 height 15
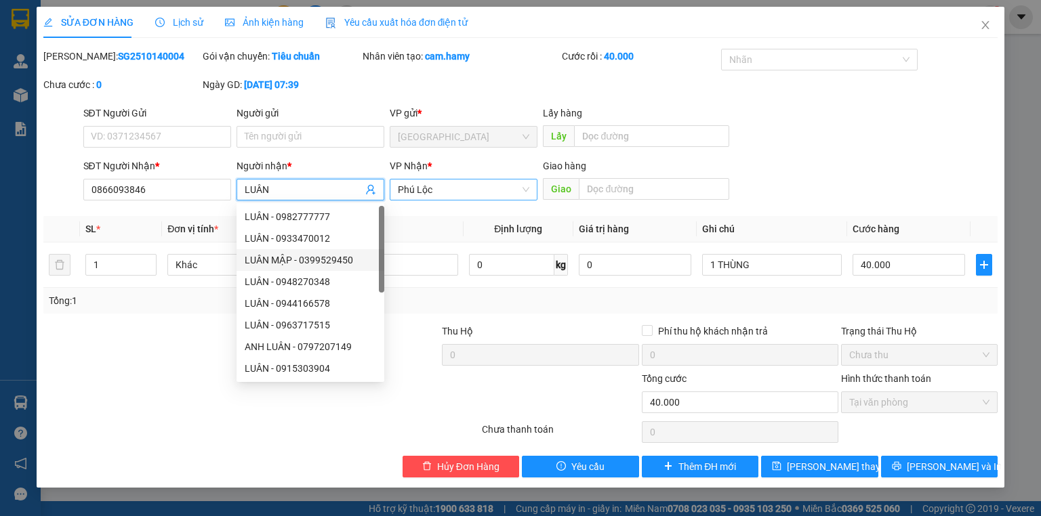
click at [460, 184] on span "Phú Lộc" at bounding box center [463, 190] width 131 height 20
type input "LUÂN"
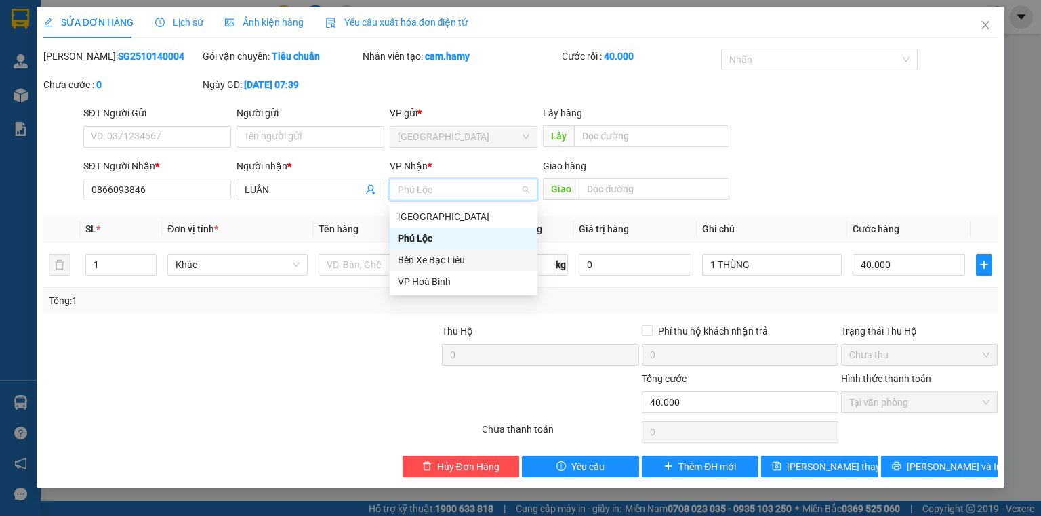
click at [437, 266] on div "Bến Xe Bạc Liêu" at bounding box center [463, 260] width 131 height 15
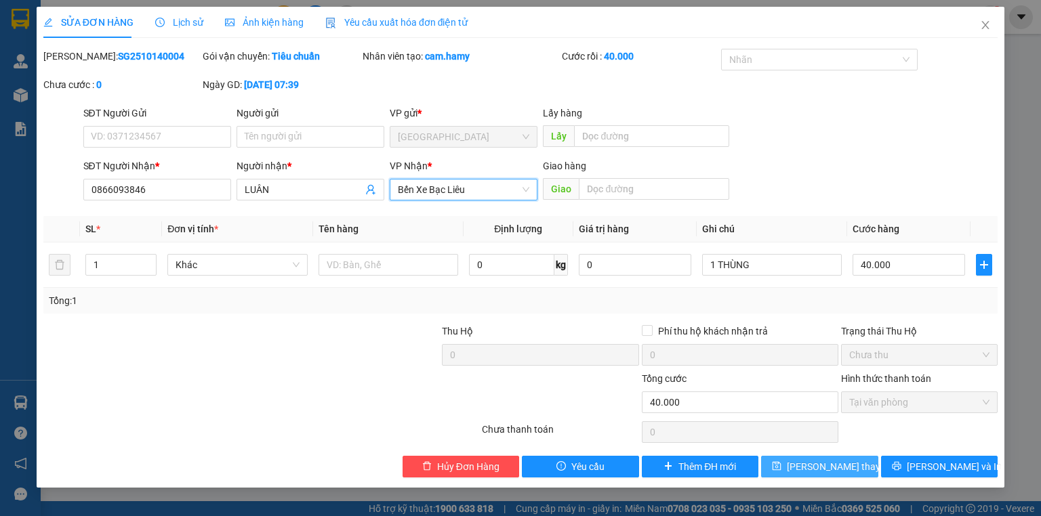
click at [825, 469] on span "[PERSON_NAME] thay đổi" at bounding box center [841, 467] width 108 height 15
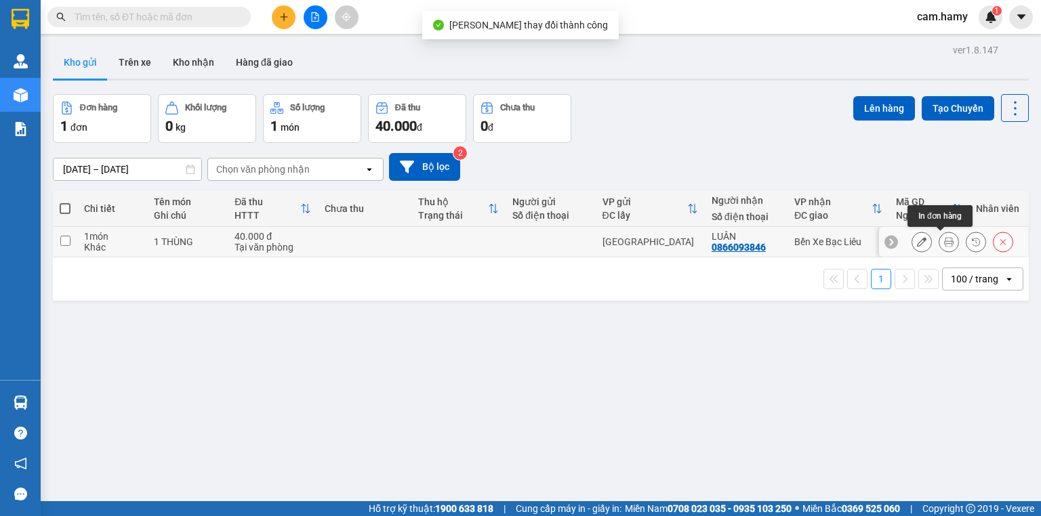
click at [944, 241] on icon at bounding box center [948, 241] width 9 height 9
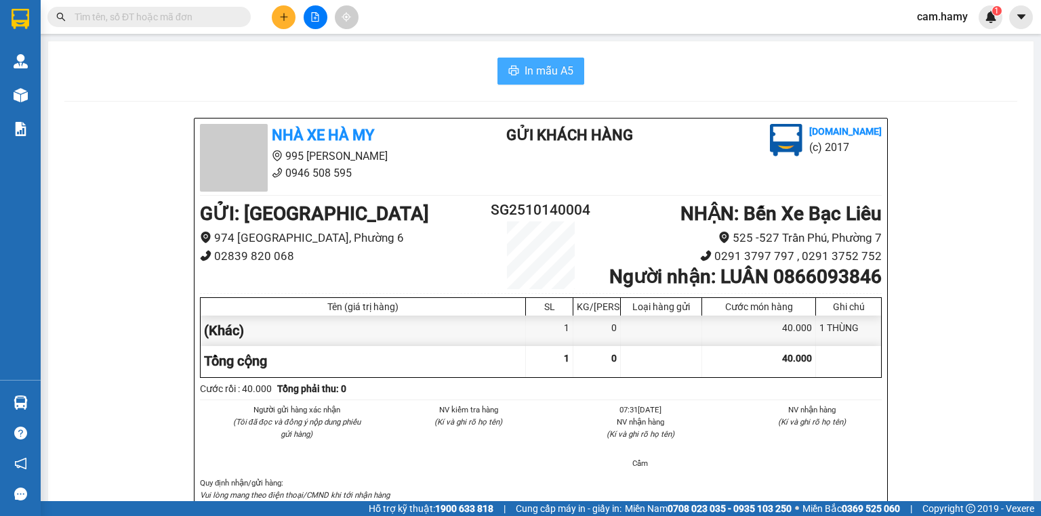
drag, startPoint x: 512, startPoint y: 68, endPoint x: 697, endPoint y: 75, distance: 184.4
click at [513, 68] on icon "printer" at bounding box center [513, 70] width 11 height 11
